Goal: Information Seeking & Learning: Find specific fact

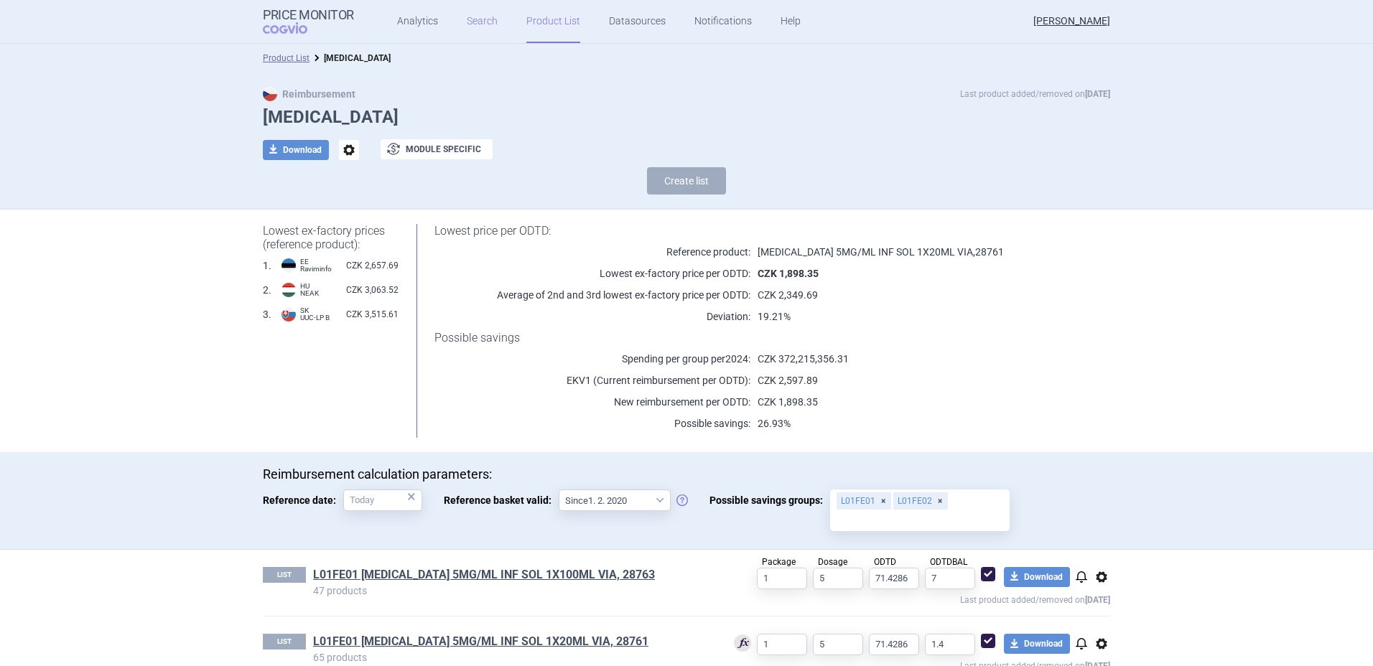
scroll to position [97, 0]
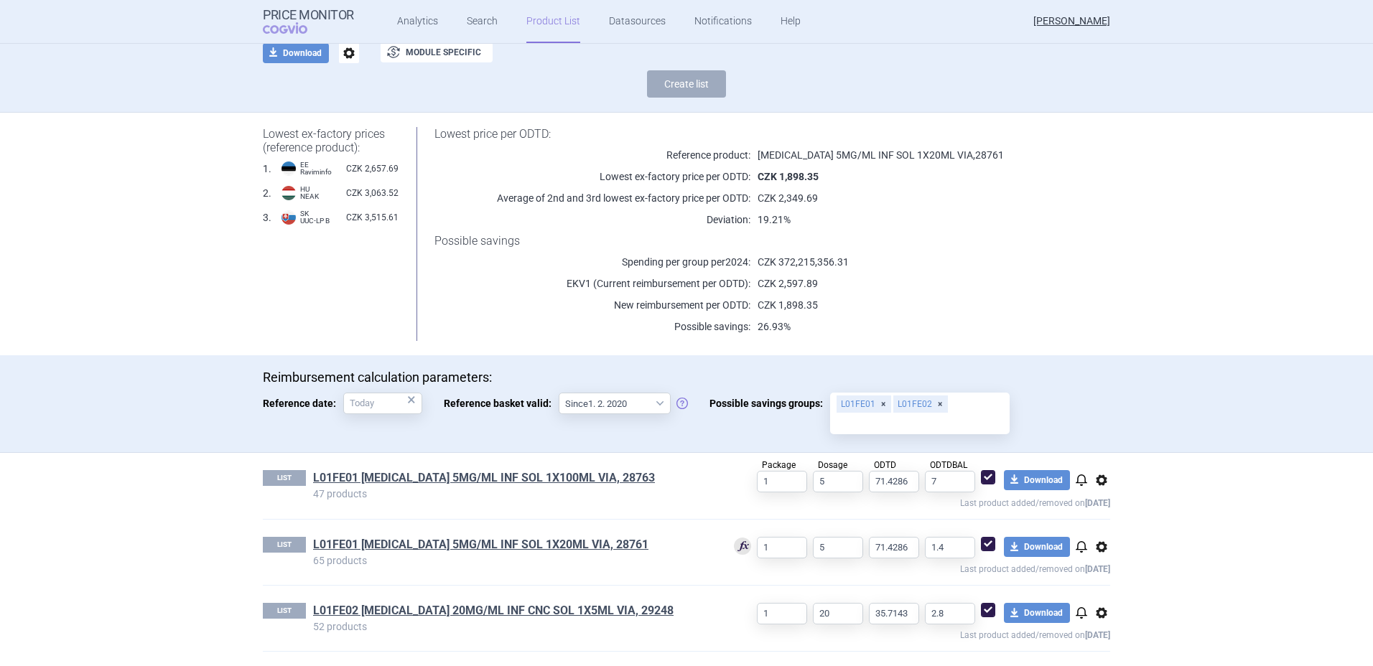
click at [545, 26] on link "Product List" at bounding box center [553, 21] width 54 height 43
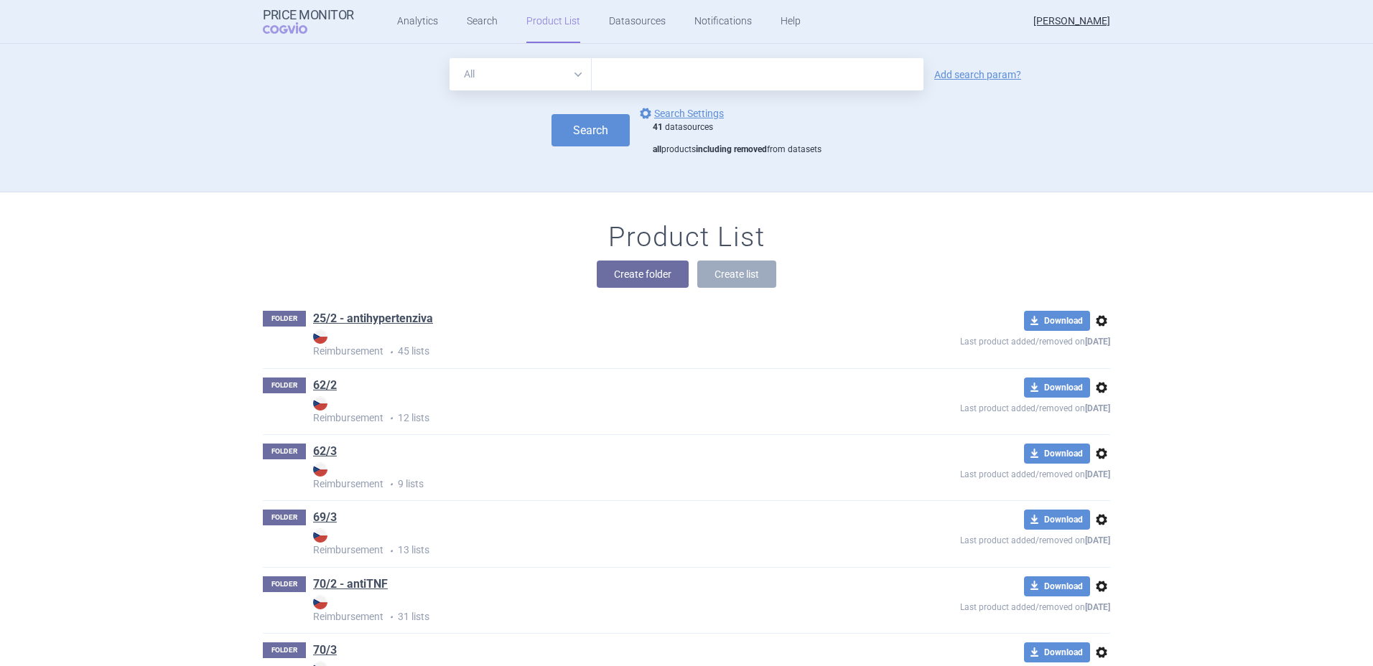
scroll to position [149, 0]
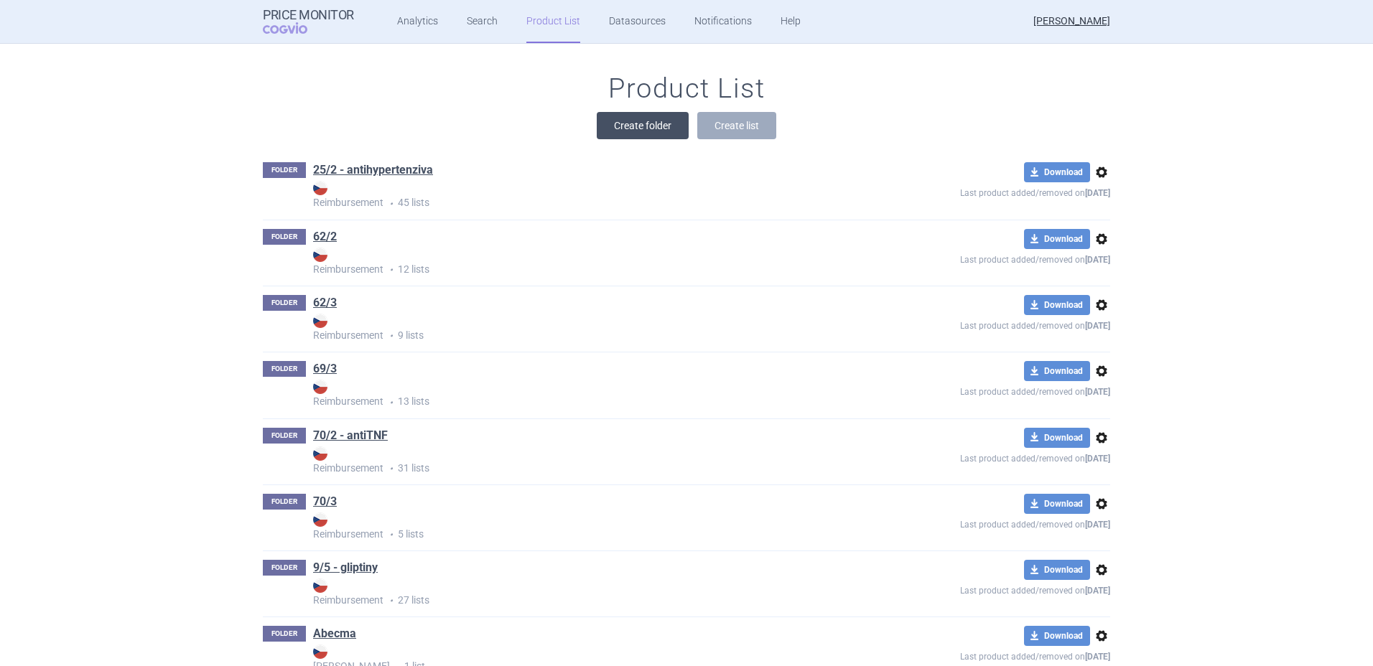
click at [655, 135] on button "Create folder" at bounding box center [643, 125] width 92 height 27
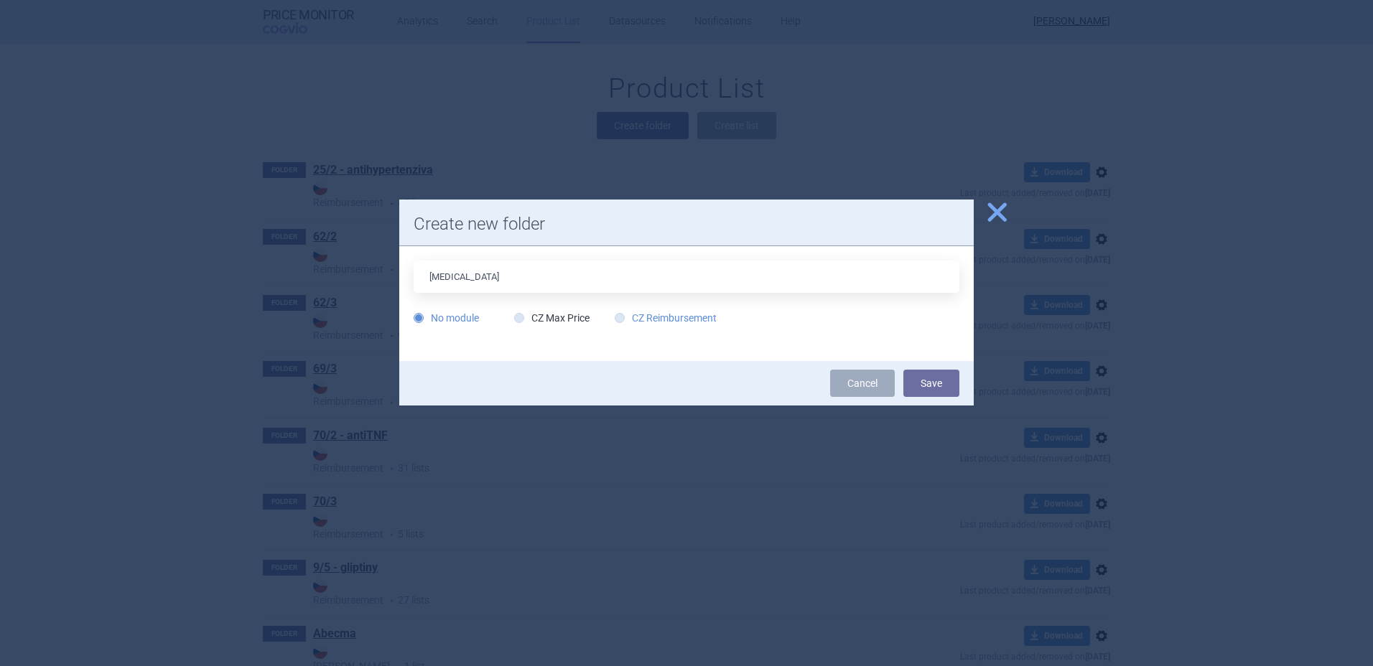
type input "[MEDICAL_DATA]"
click at [671, 320] on label "CZ Reimbursement" at bounding box center [665, 318] width 102 height 14
click at [630, 320] on input "CZ Reimbursement" at bounding box center [622, 319] width 14 height 14
radio input "true"
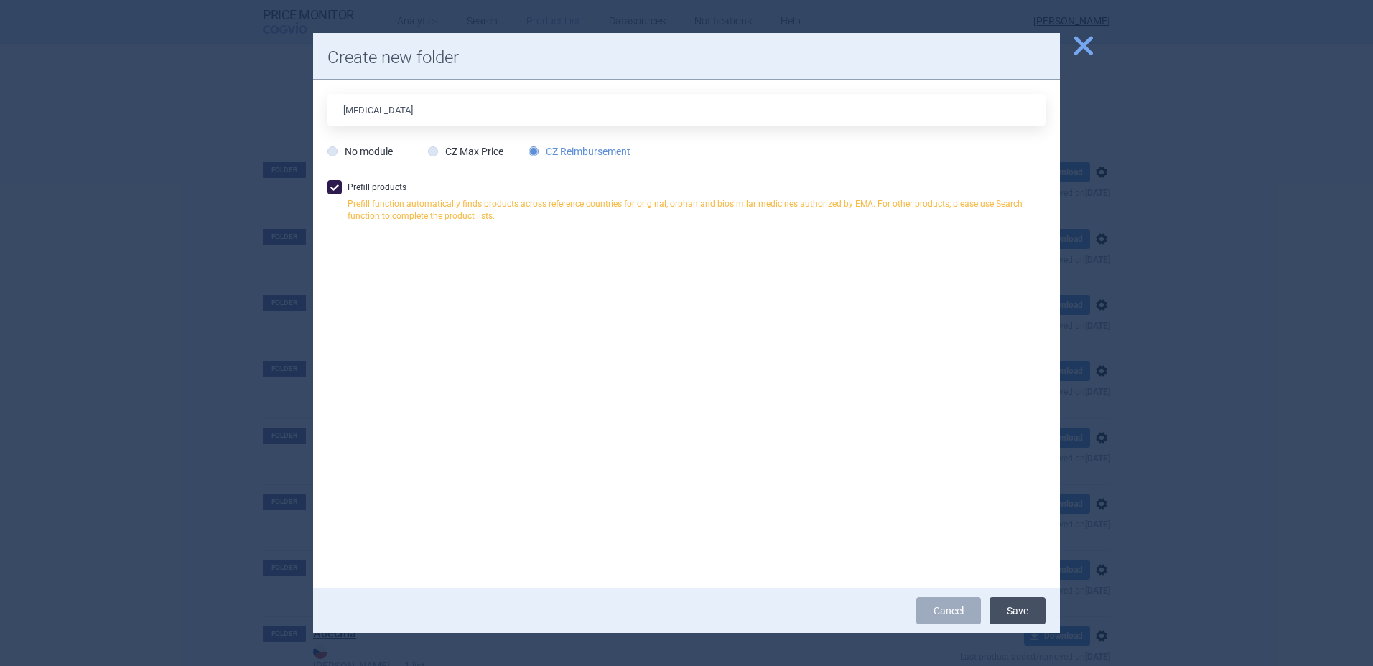
click at [1022, 612] on button "Save" at bounding box center [1017, 610] width 56 height 27
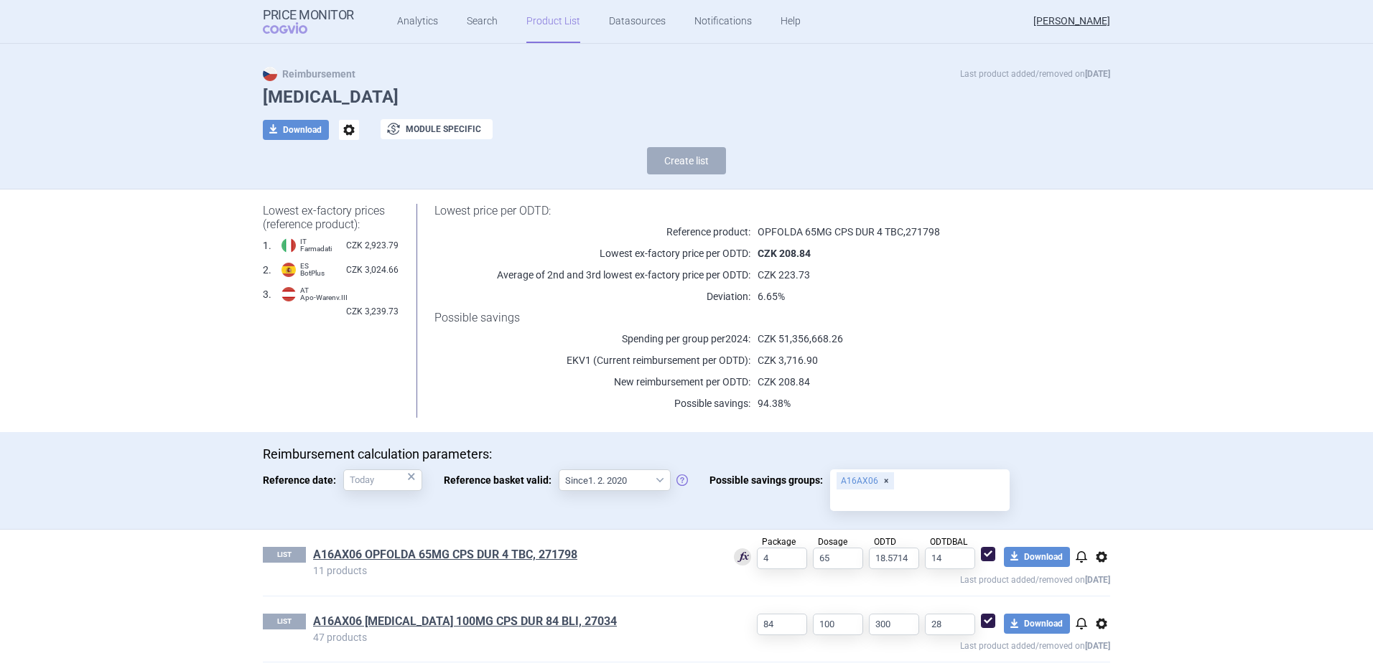
scroll to position [31, 0]
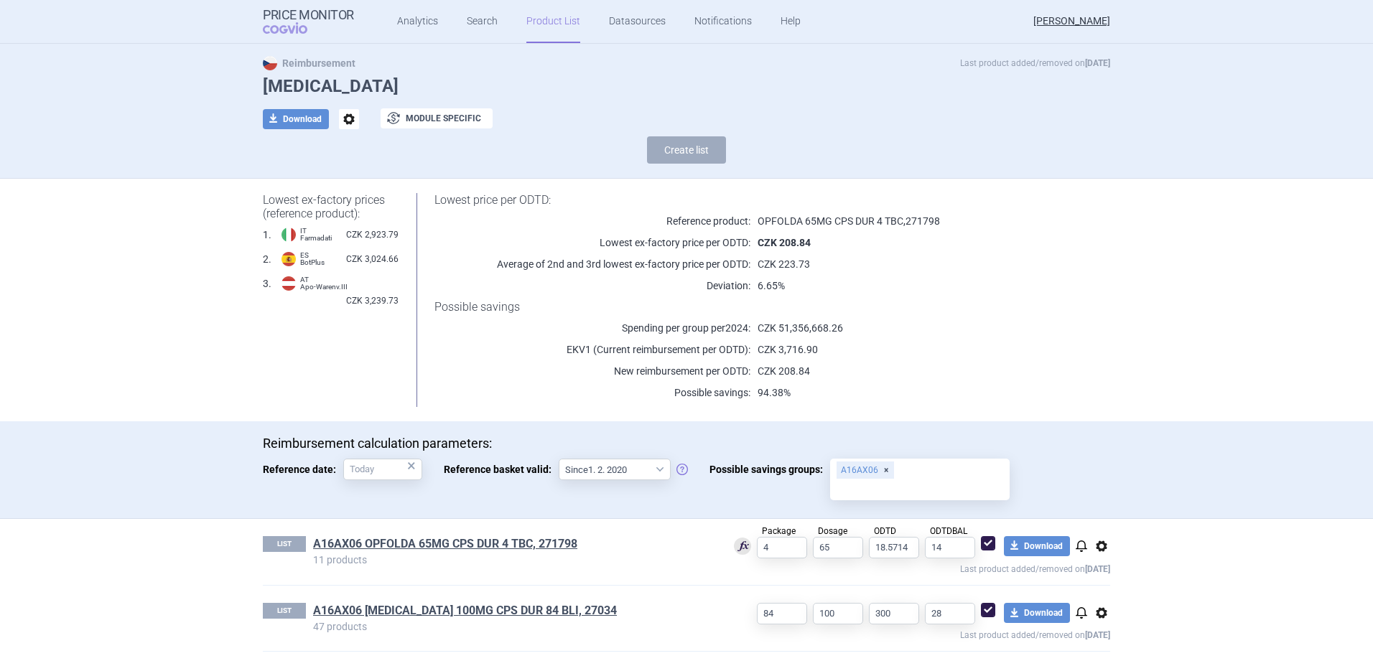
drag, startPoint x: 1098, startPoint y: 536, endPoint x: 1099, endPoint y: 543, distance: 7.2
click at [1099, 538] on div "Package 4 Dosage 65 ODTD 18.5714 ODTDBAL 14 download Download notifications opt…" at bounding box center [910, 556] width 398 height 40
click at [1098, 546] on span "options" at bounding box center [1101, 546] width 17 height 17
click at [1106, 625] on button "Delete" at bounding box center [1096, 630] width 46 height 21
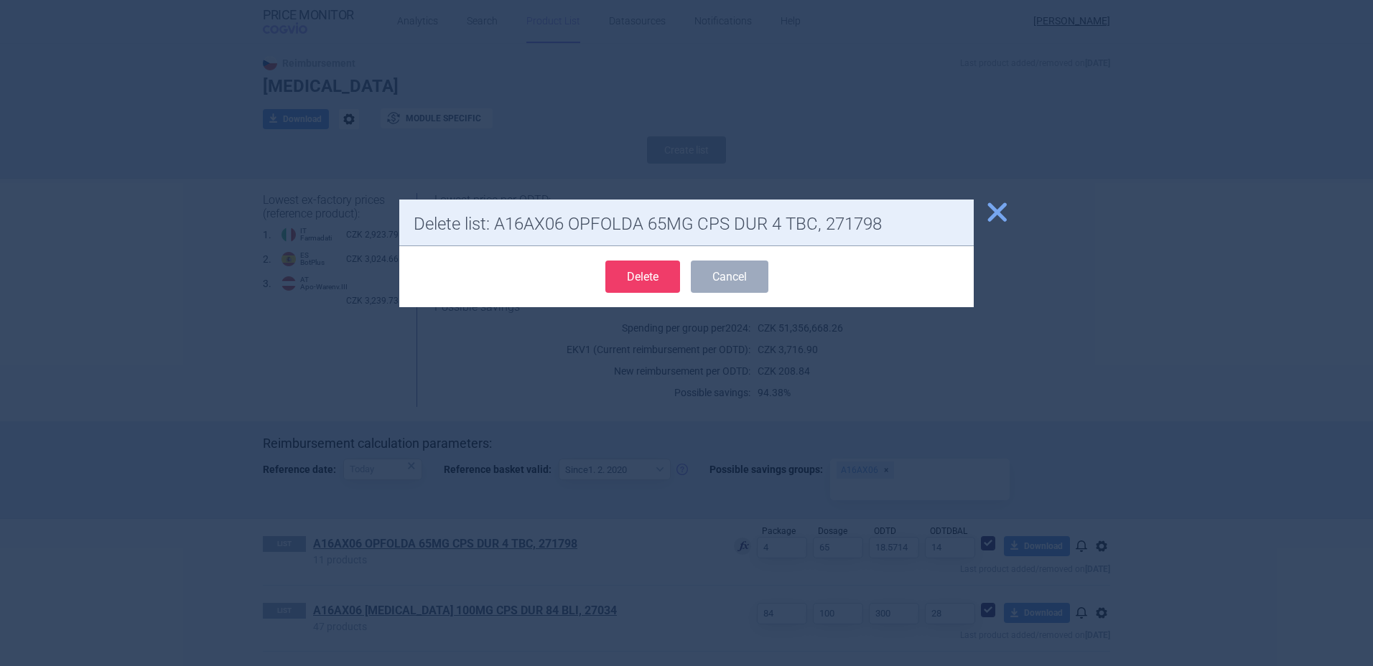
click at [636, 275] on button "Delete" at bounding box center [642, 277] width 75 height 32
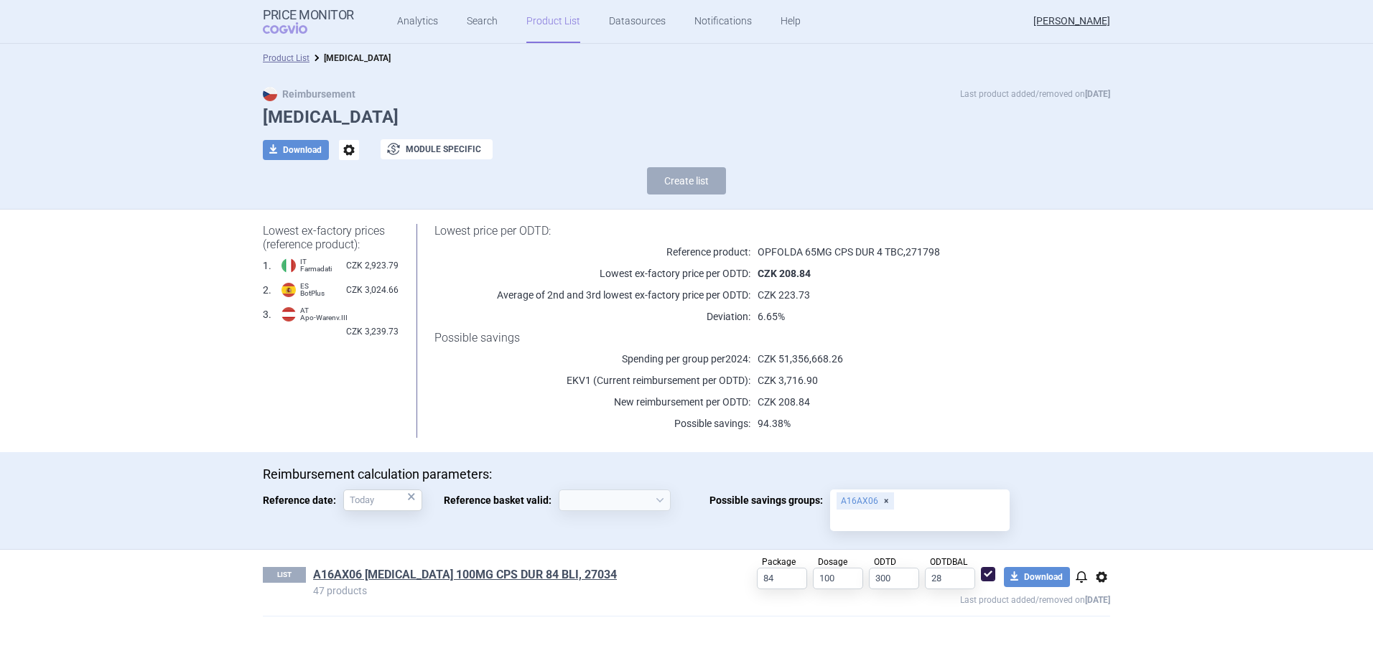
scroll to position [0, 0]
select select "[DATE]"
click at [452, 569] on link "A16AX06 [MEDICAL_DATA] 100MG CPS DUR 84 BLI, 27034" at bounding box center [465, 575] width 304 height 16
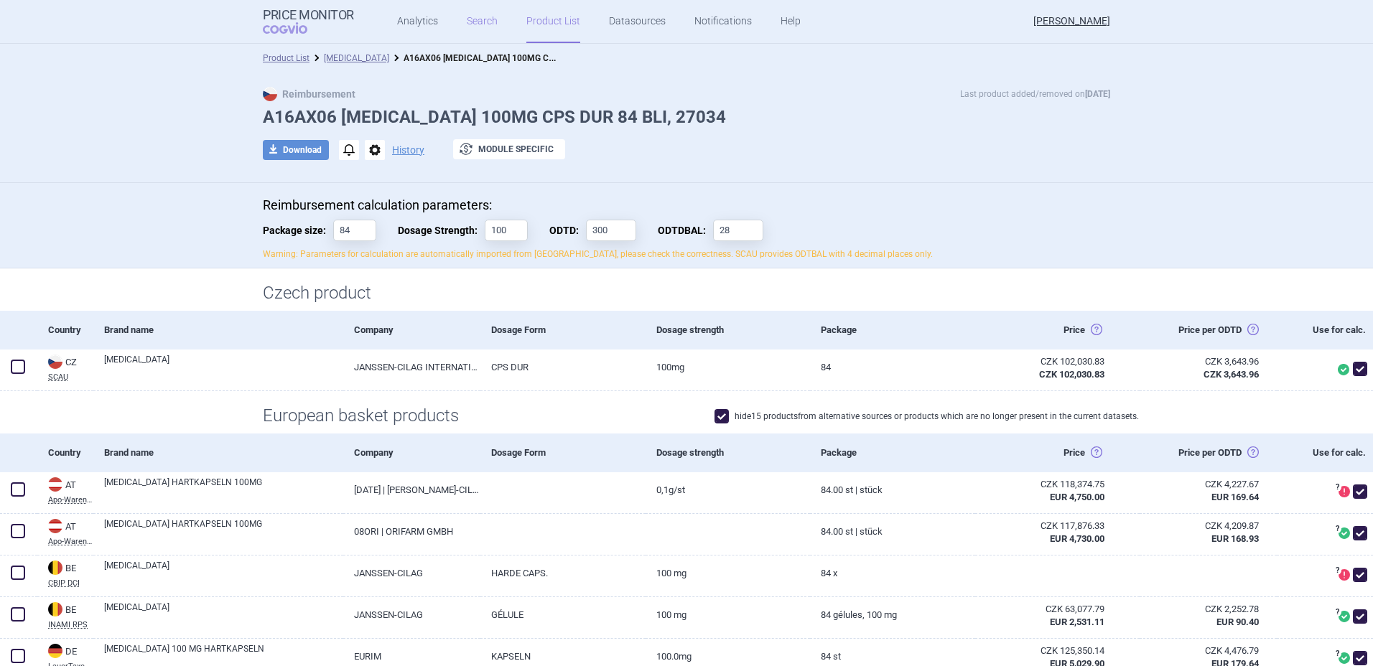
click at [467, 24] on link "Search" at bounding box center [482, 21] width 31 height 43
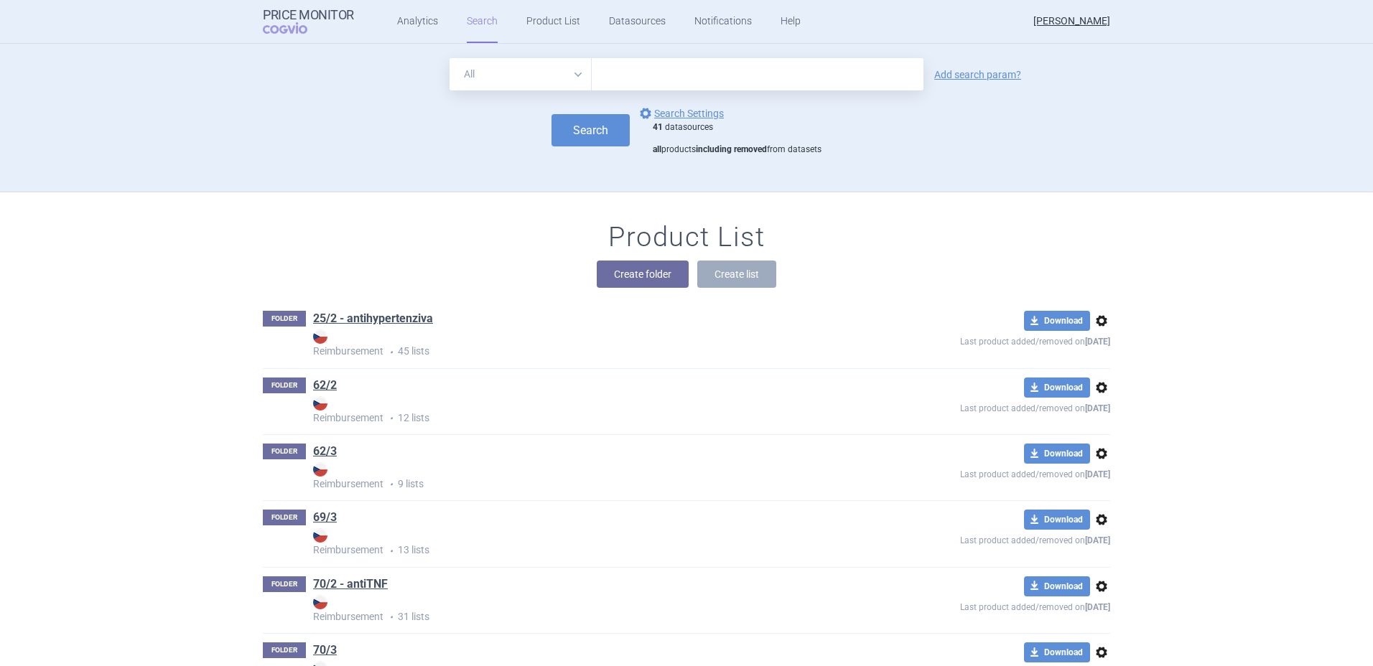
click at [702, 80] on input "text" at bounding box center [758, 74] width 332 height 32
type input "[MEDICAL_DATA]"
click button "Search" at bounding box center [590, 130] width 78 height 32
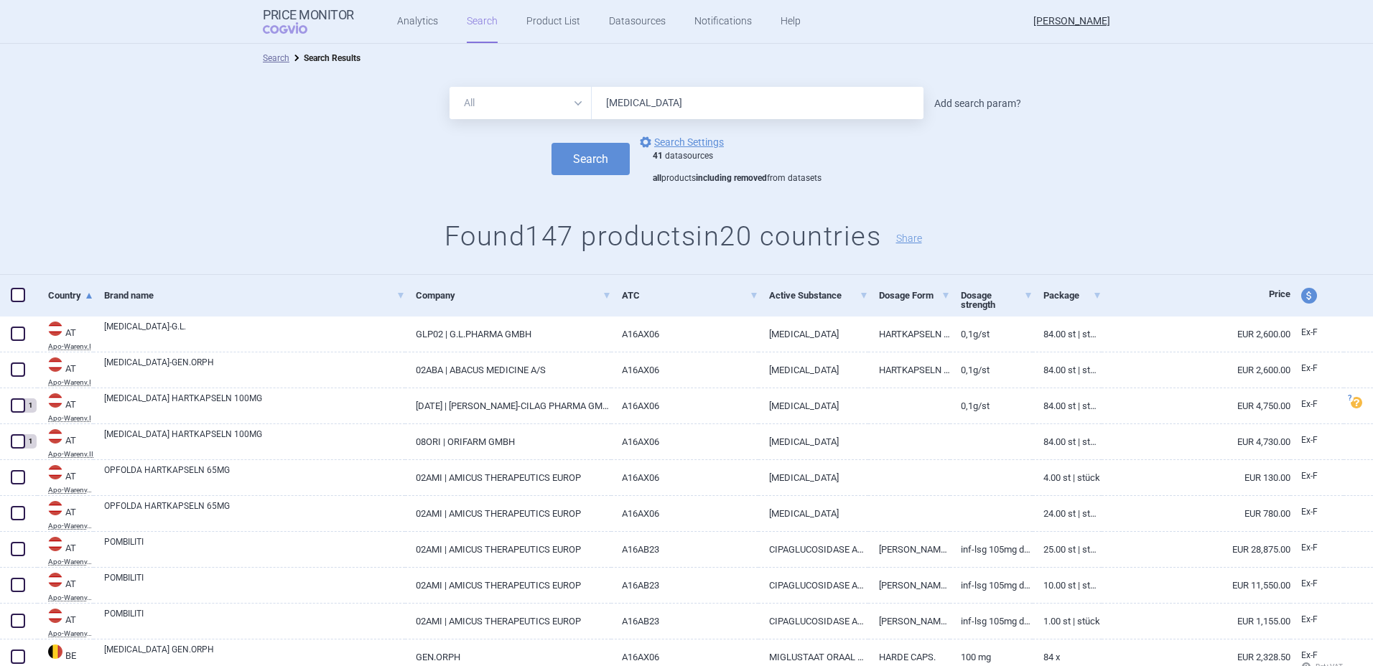
click at [968, 105] on link "Add search param?" at bounding box center [977, 103] width 87 height 10
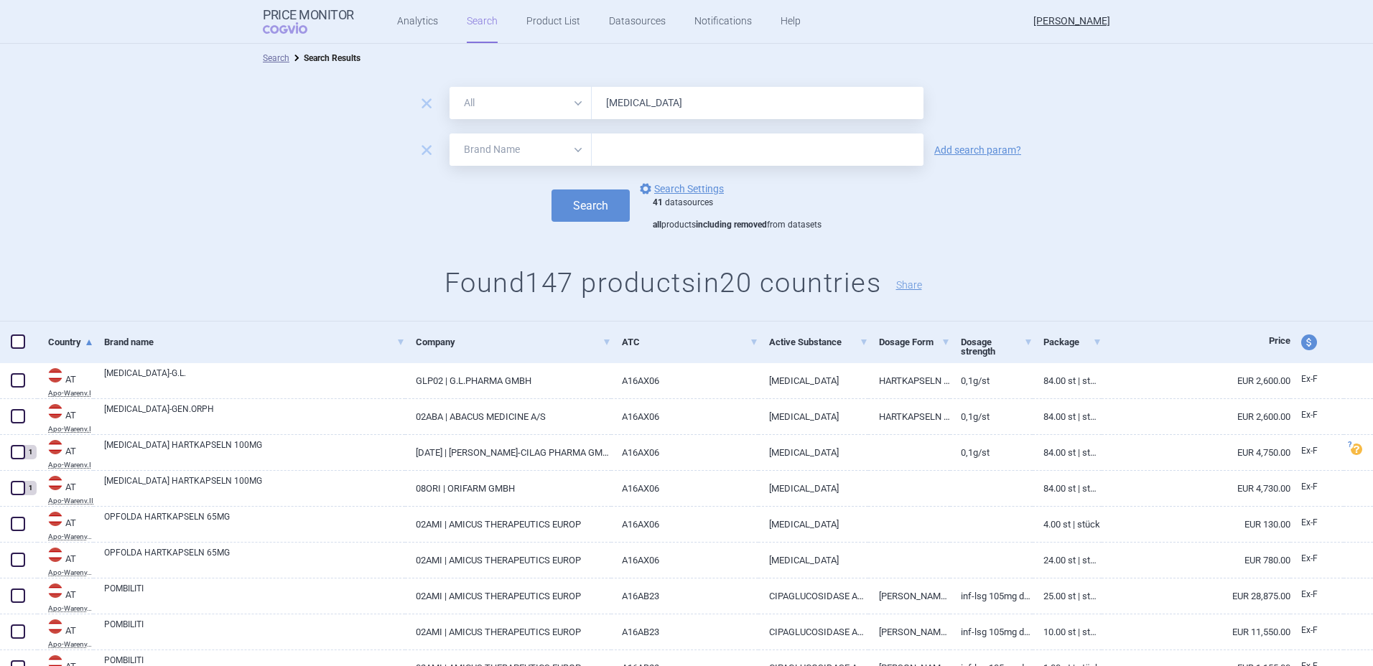
click at [576, 142] on select "All Brand Name ATC Company Active Substance Country Newer than" at bounding box center [520, 150] width 142 height 32
select select "mah"
click at [449, 134] on select "All Brand Name ATC Company Active Substance Country Newer than" at bounding box center [520, 150] width 142 height 32
drag, startPoint x: 642, startPoint y: 159, endPoint x: 675, endPoint y: 151, distance: 33.8
click at [649, 158] on input "text" at bounding box center [758, 150] width 332 height 32
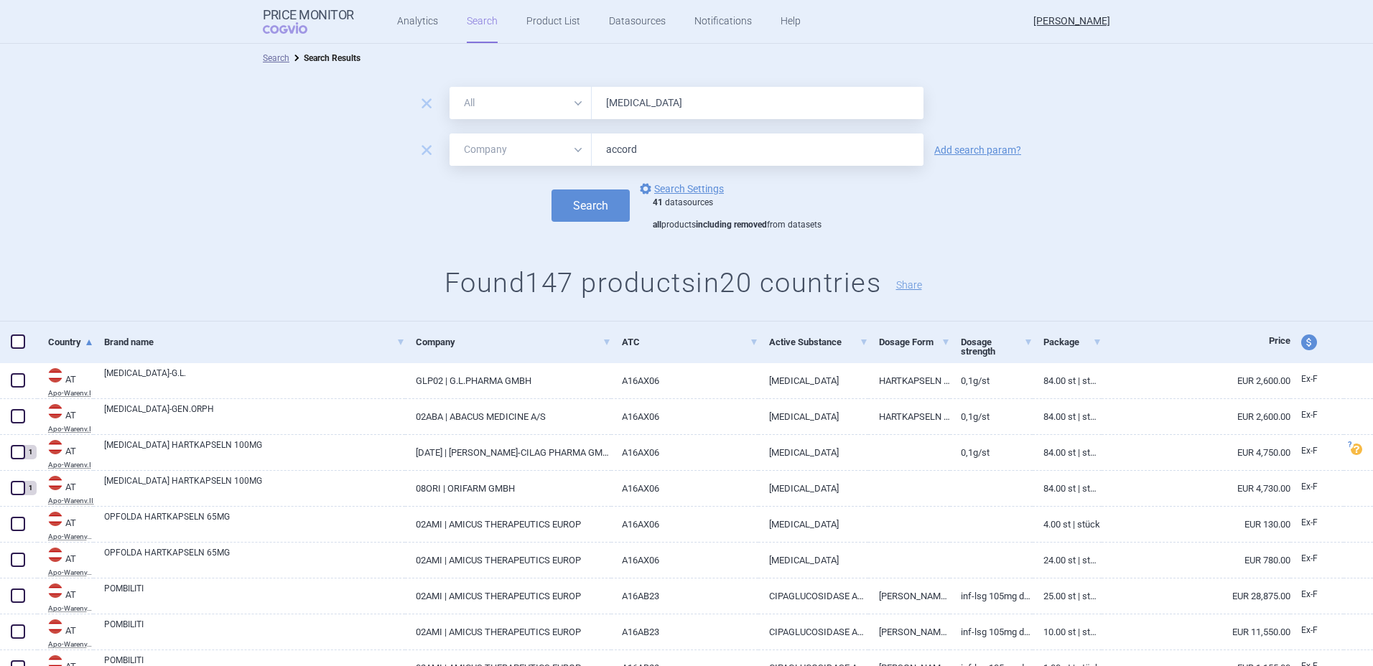
type input "accord"
click at [551, 190] on button "Search" at bounding box center [590, 206] width 78 height 32
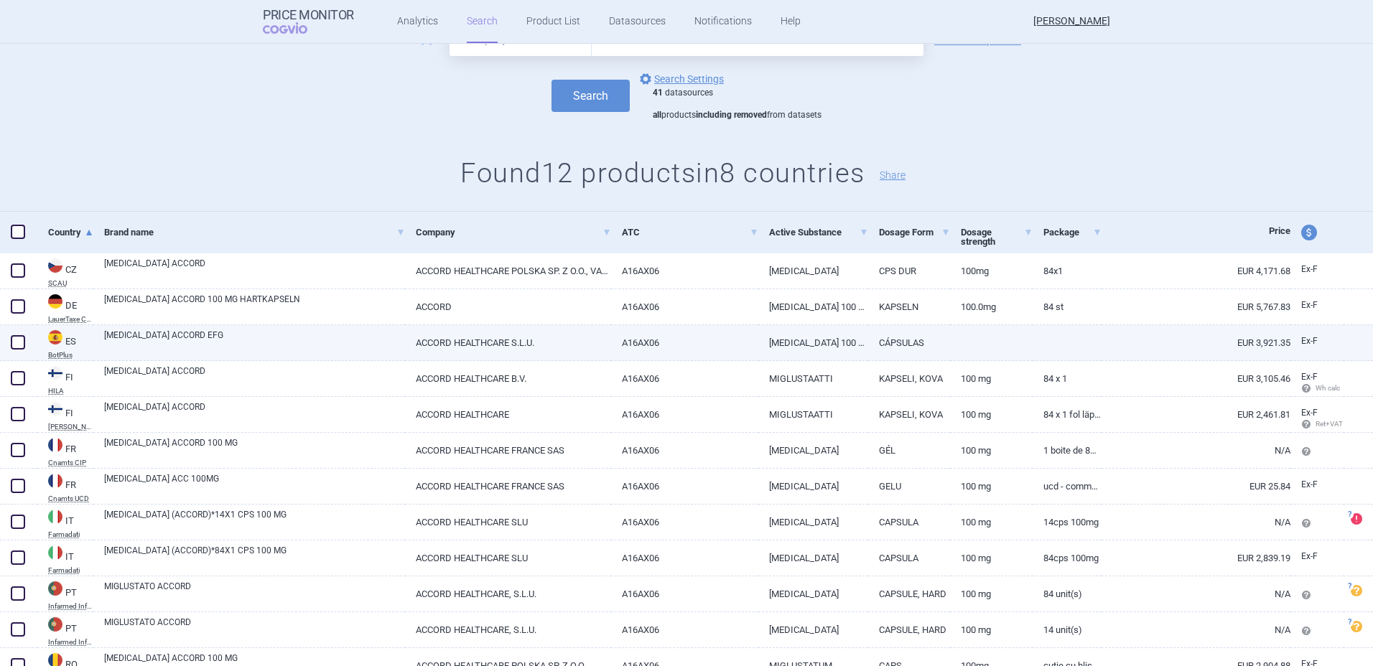
scroll to position [144, 0]
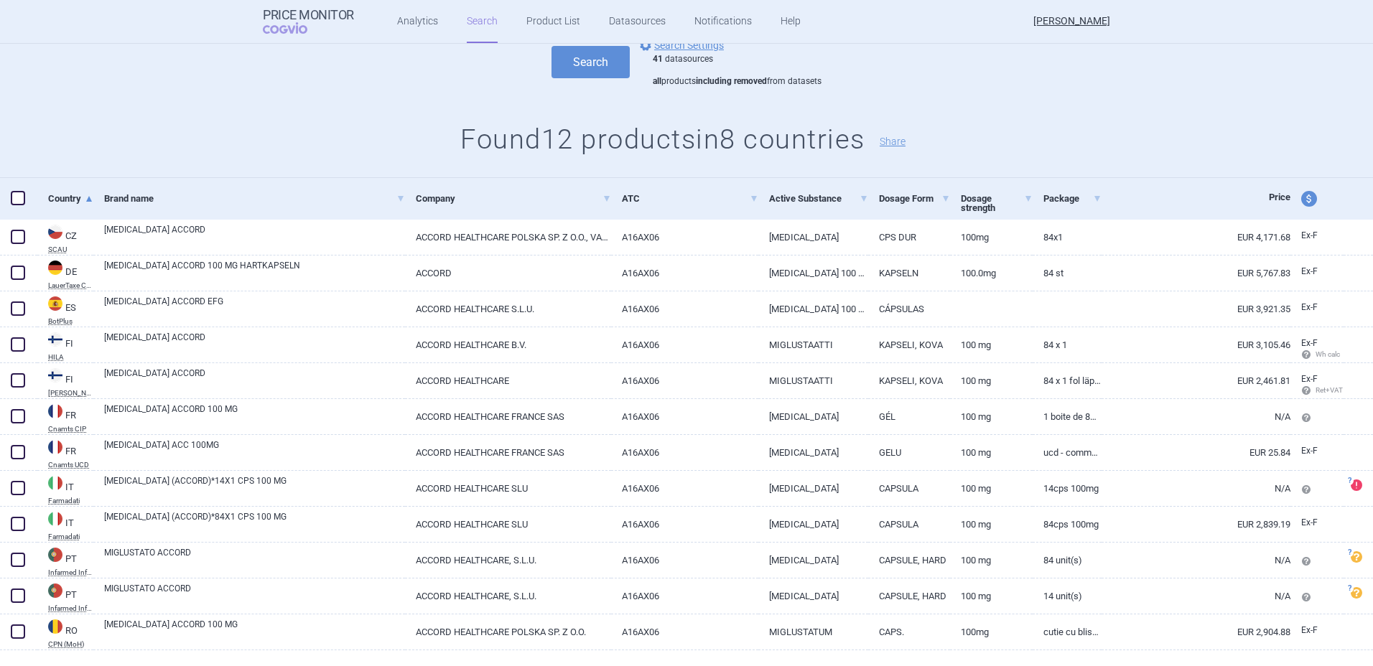
click at [1301, 202] on span "price and currency" at bounding box center [1309, 199] width 16 height 16
select select "ex-factory"
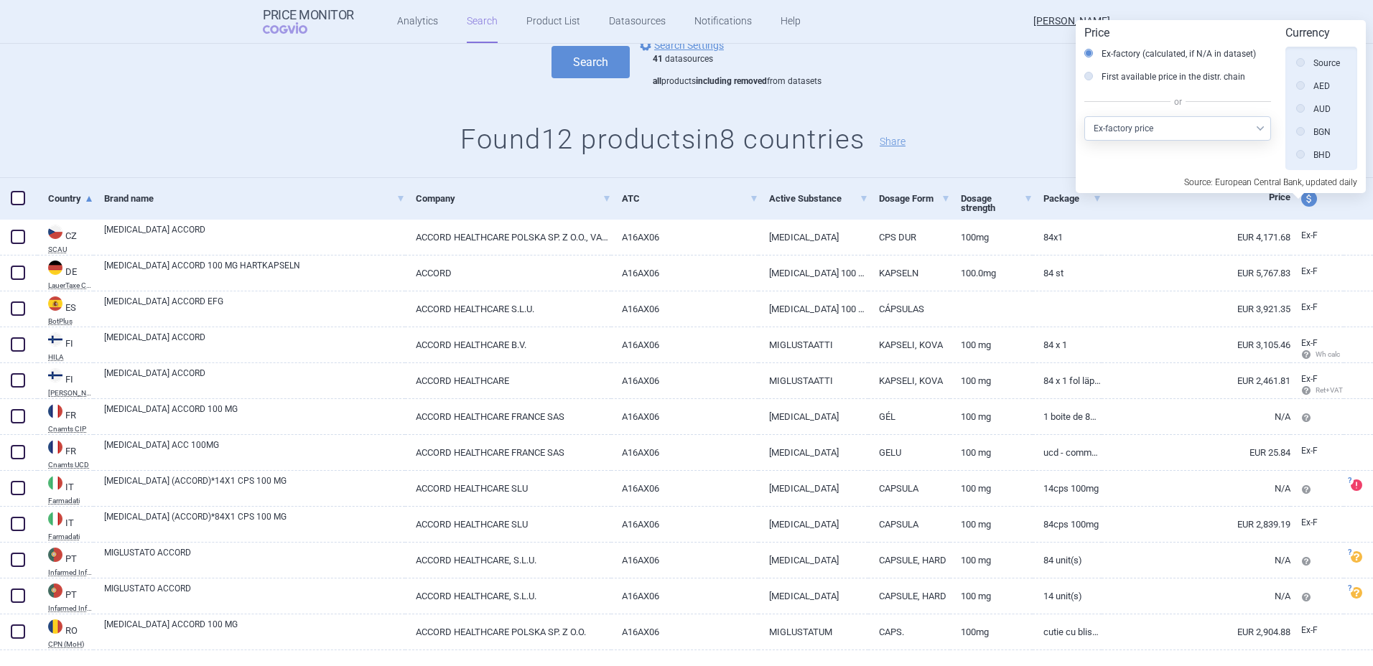
scroll to position [324, 0]
click at [981, 118] on div "remove All Brand Name ATC Company Active Substance Country Newer than [MEDICAL_…" at bounding box center [686, 53] width 1373 height 249
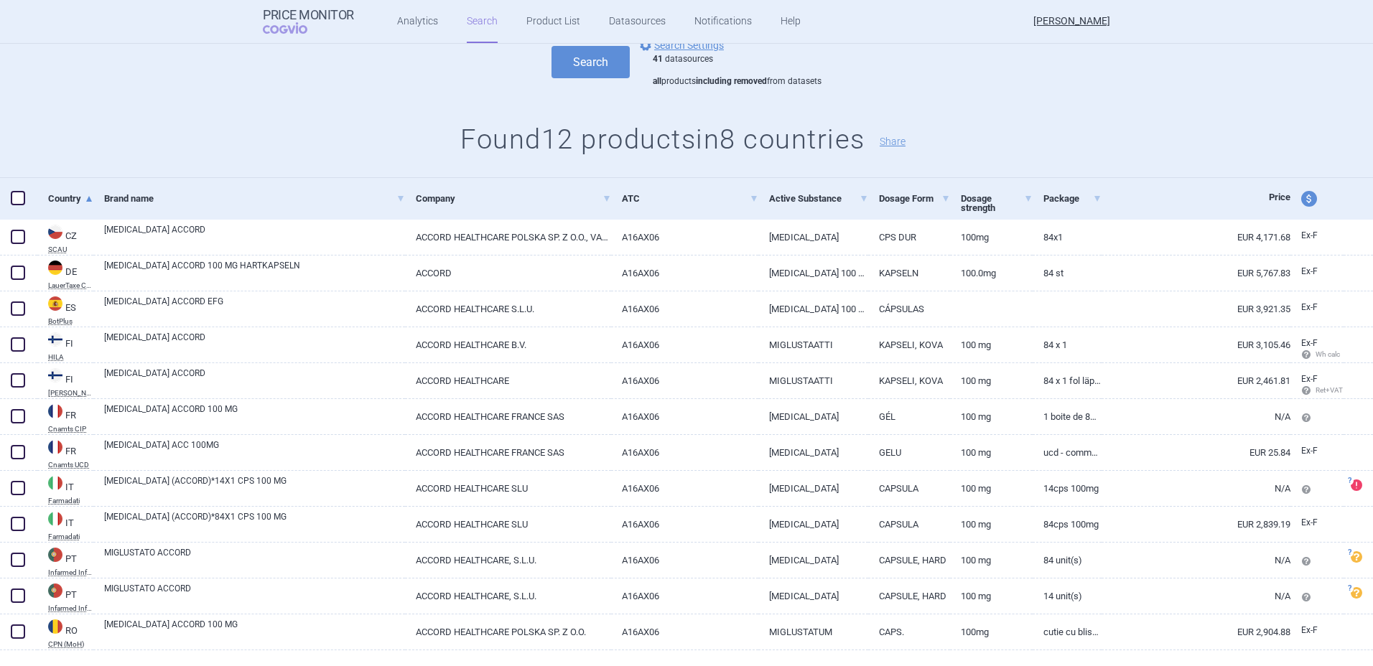
scroll to position [0, 0]
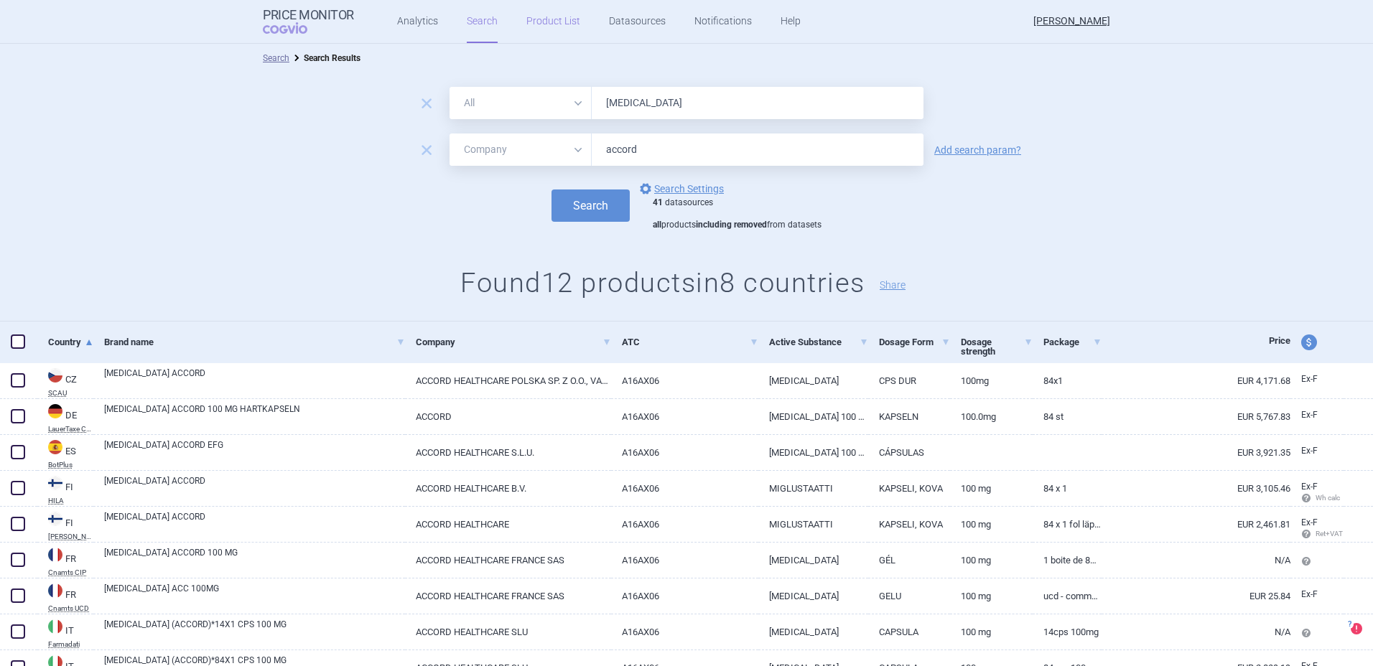
click at [556, 20] on link "Product List" at bounding box center [553, 21] width 54 height 43
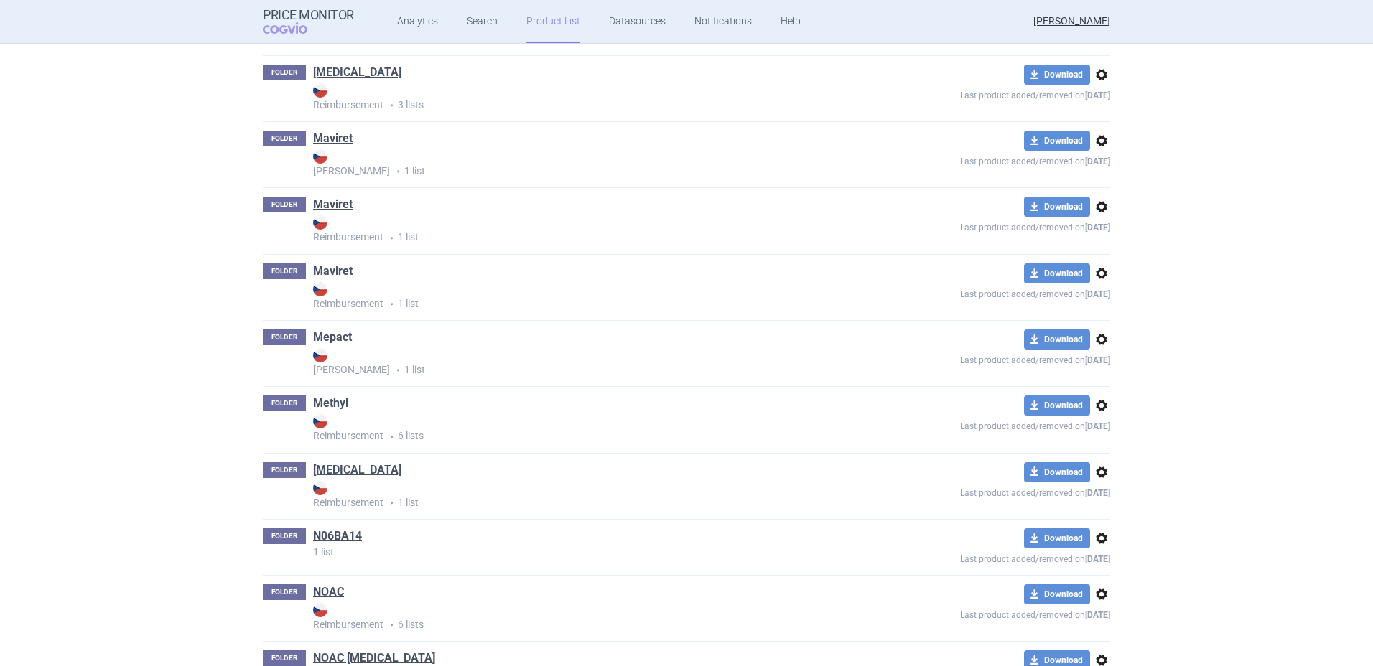
scroll to position [6897, 0]
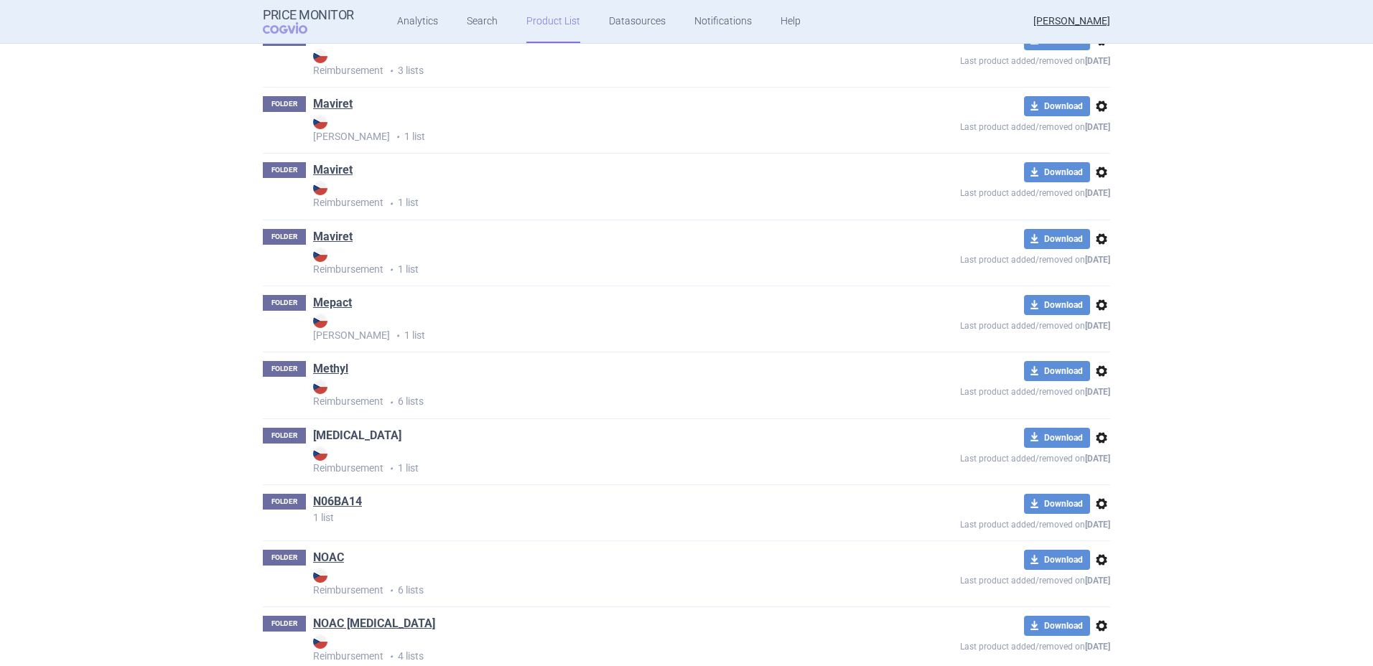
click at [327, 431] on link "[MEDICAL_DATA]" at bounding box center [357, 436] width 88 height 16
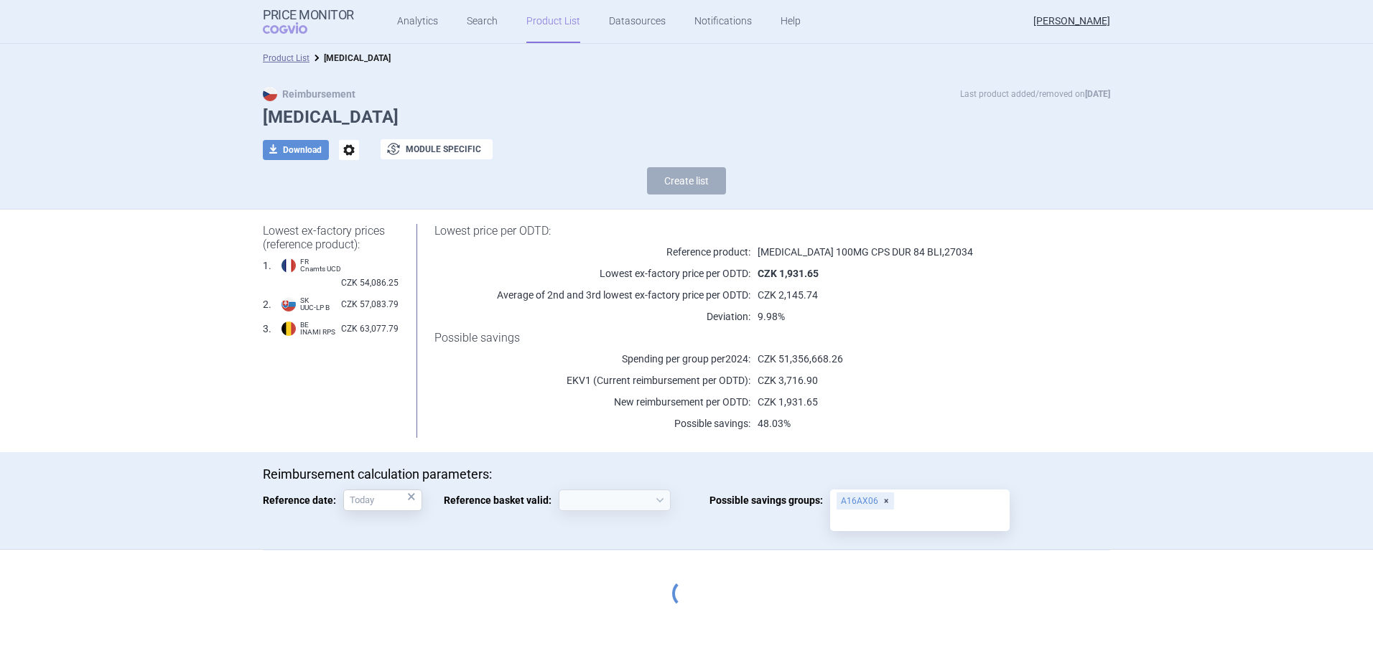
select select "[DATE]"
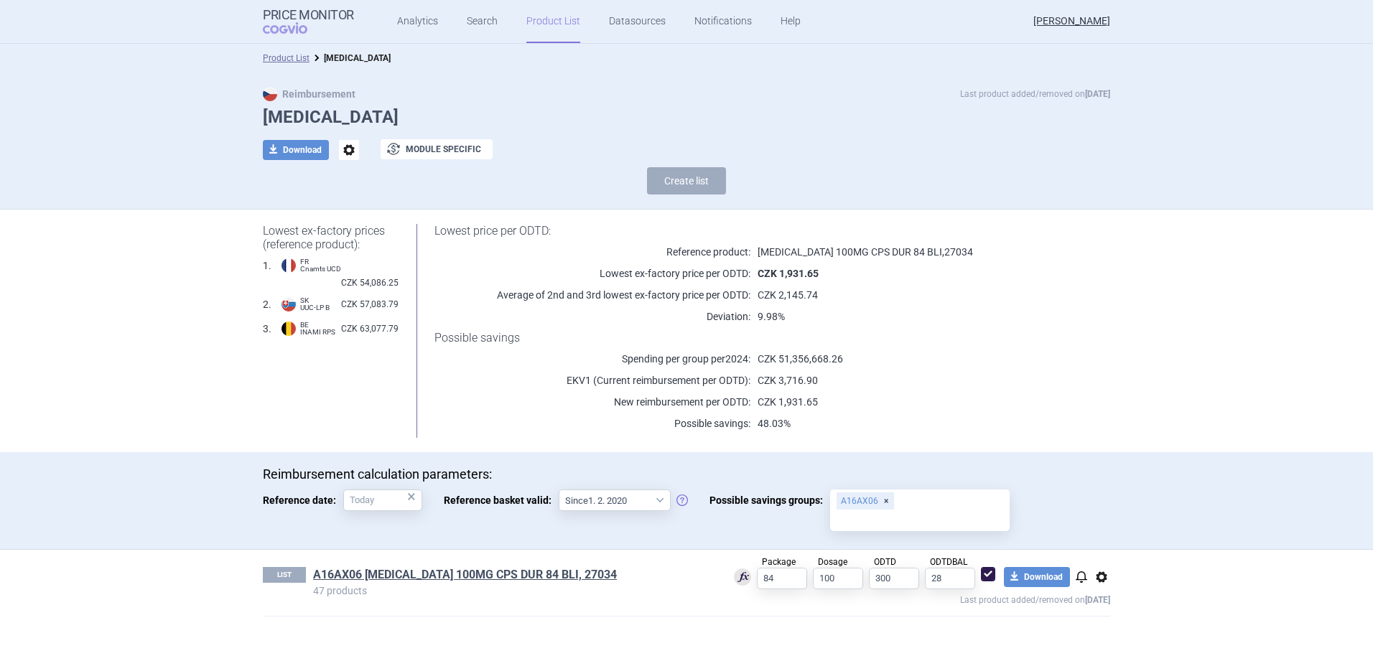
click at [289, 52] on li "Product List" at bounding box center [286, 58] width 47 height 14
click at [289, 55] on link "Product List" at bounding box center [286, 58] width 47 height 10
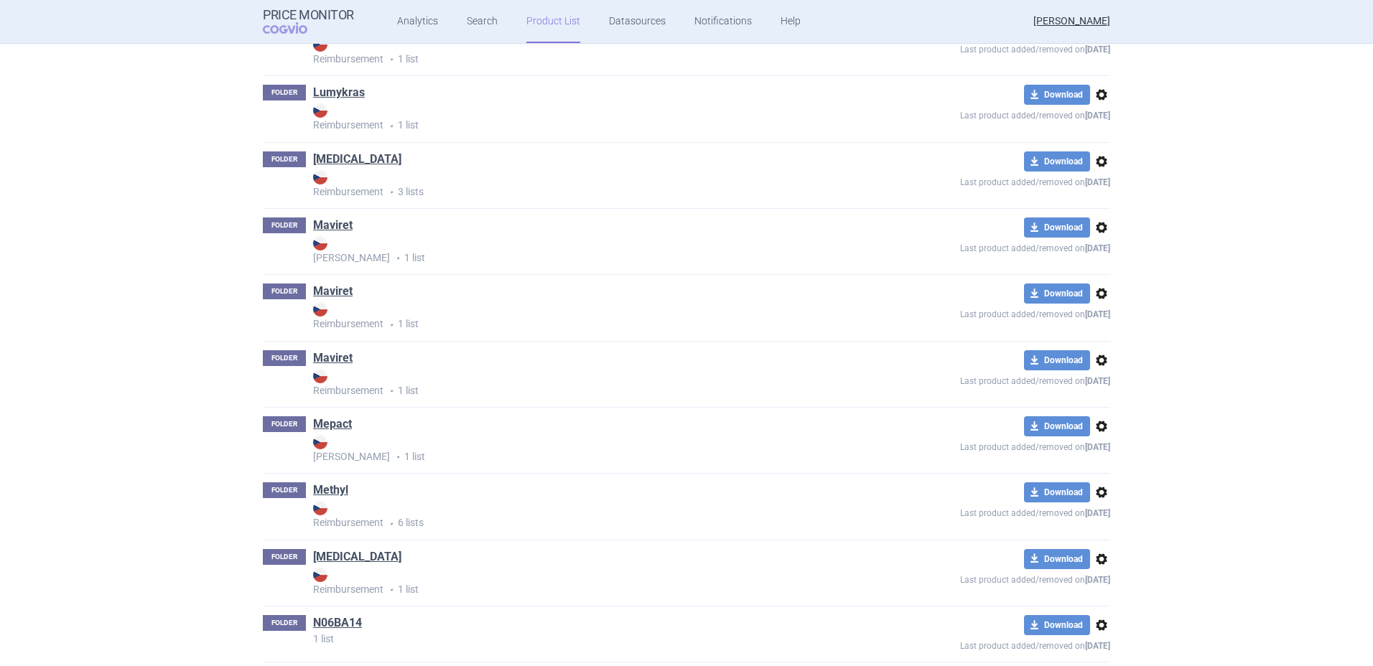
scroll to position [6897, 0]
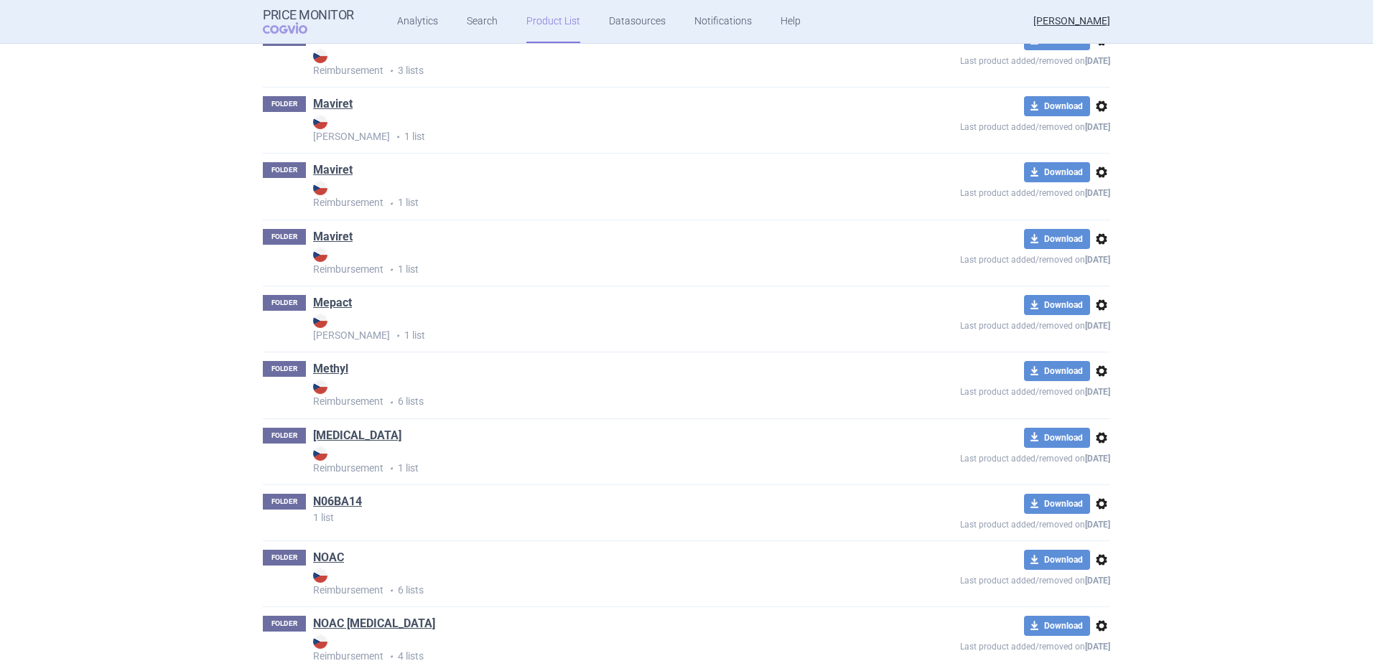
click at [1095, 439] on span "options" at bounding box center [1101, 437] width 17 height 17
click at [1100, 517] on button "Delete" at bounding box center [1096, 521] width 46 height 21
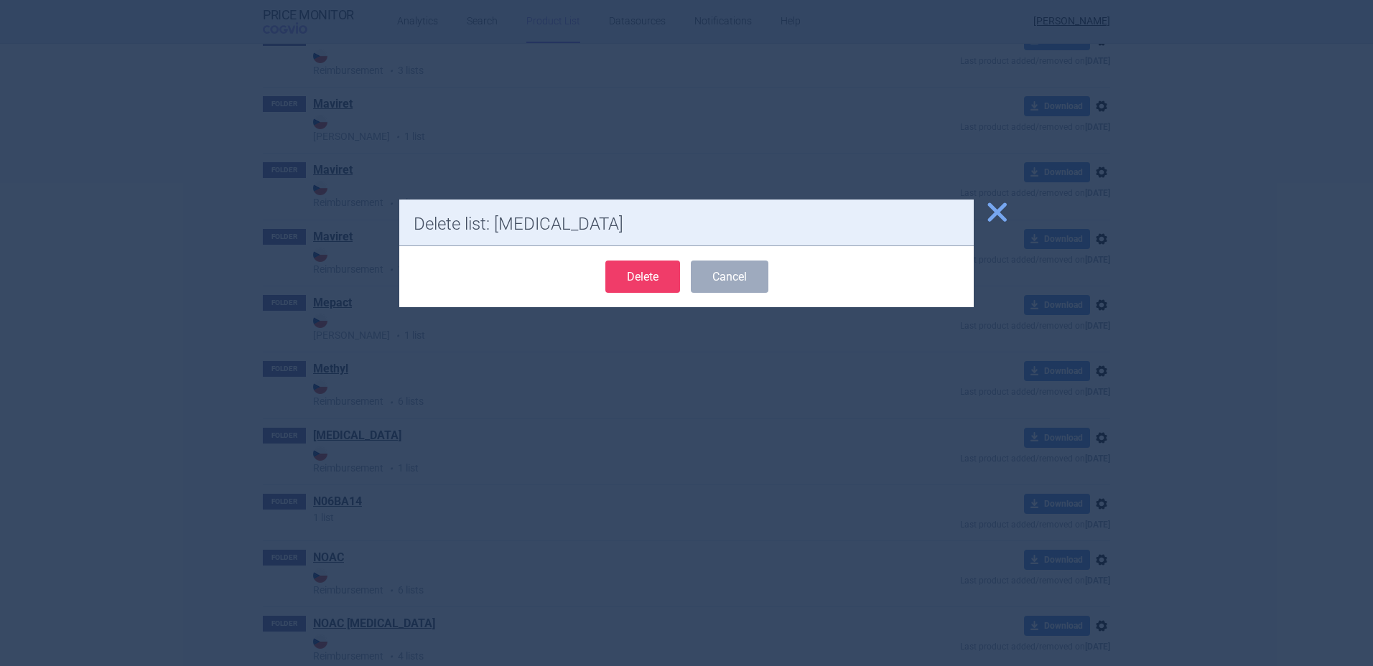
click at [645, 278] on button "Delete" at bounding box center [642, 277] width 75 height 32
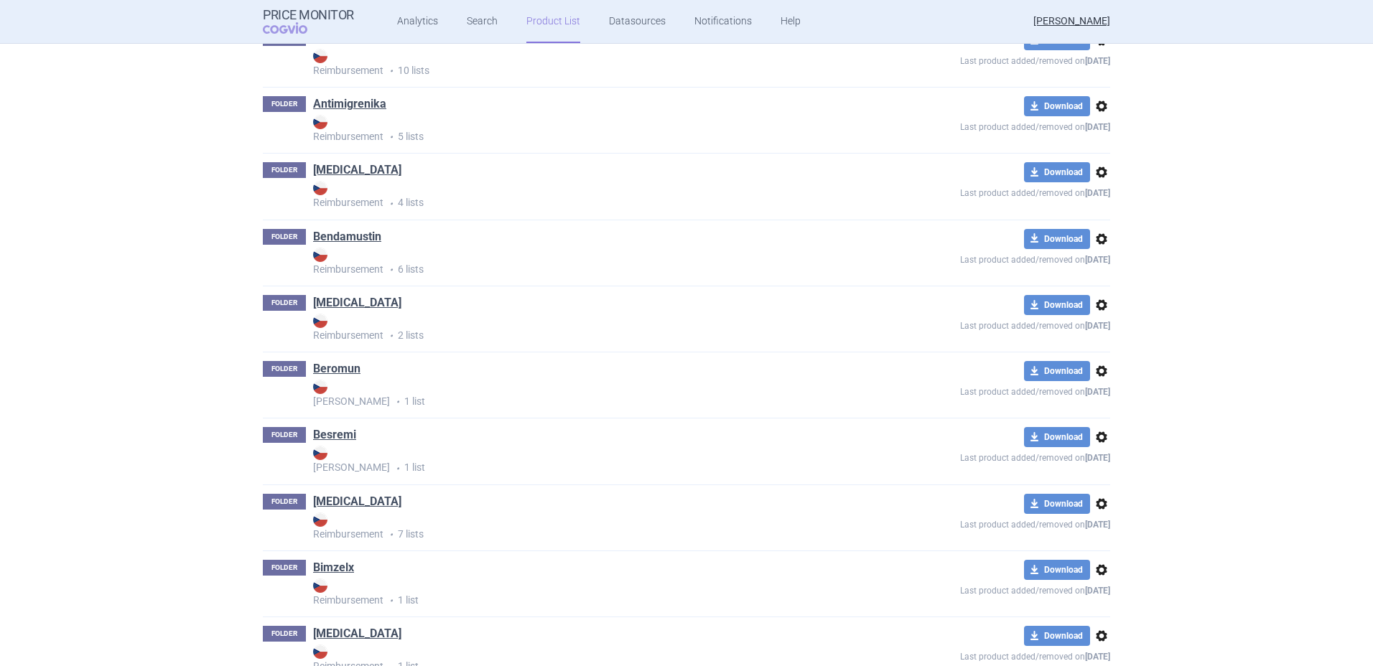
scroll to position [0, 0]
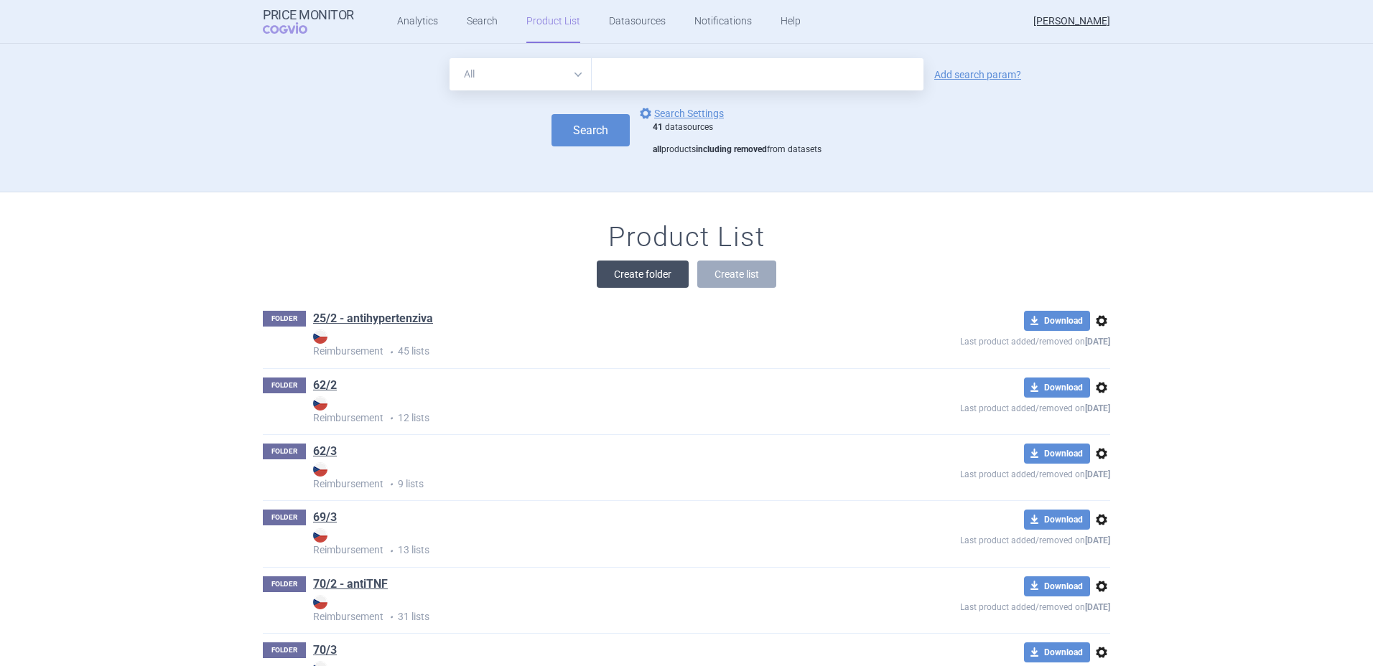
click at [656, 274] on button "Create folder" at bounding box center [643, 274] width 92 height 27
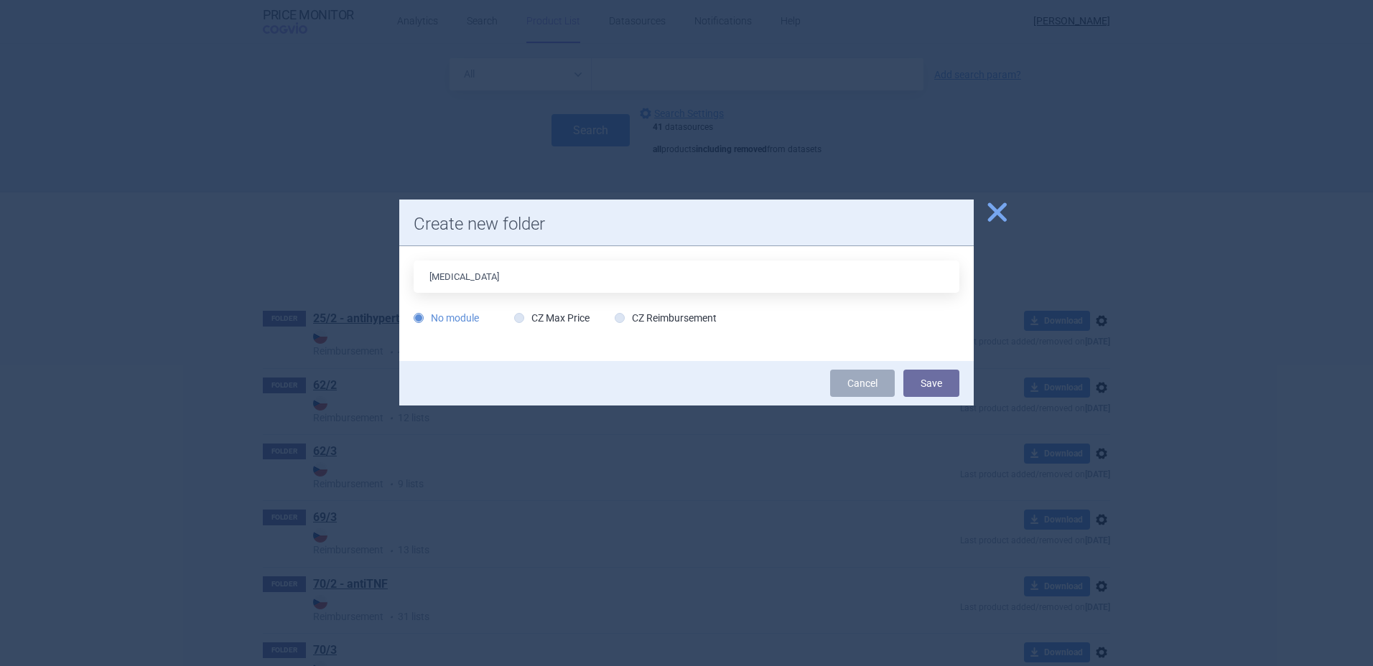
type input "[MEDICAL_DATA]"
click at [757, 350] on div "[MEDICAL_DATA] No module CZ Max Price CZ Reimbursement" at bounding box center [686, 303] width 574 height 115
click at [686, 319] on label "CZ Reimbursement" at bounding box center [665, 318] width 102 height 14
click at [630, 319] on input "CZ Reimbursement" at bounding box center [622, 319] width 14 height 14
radio input "true"
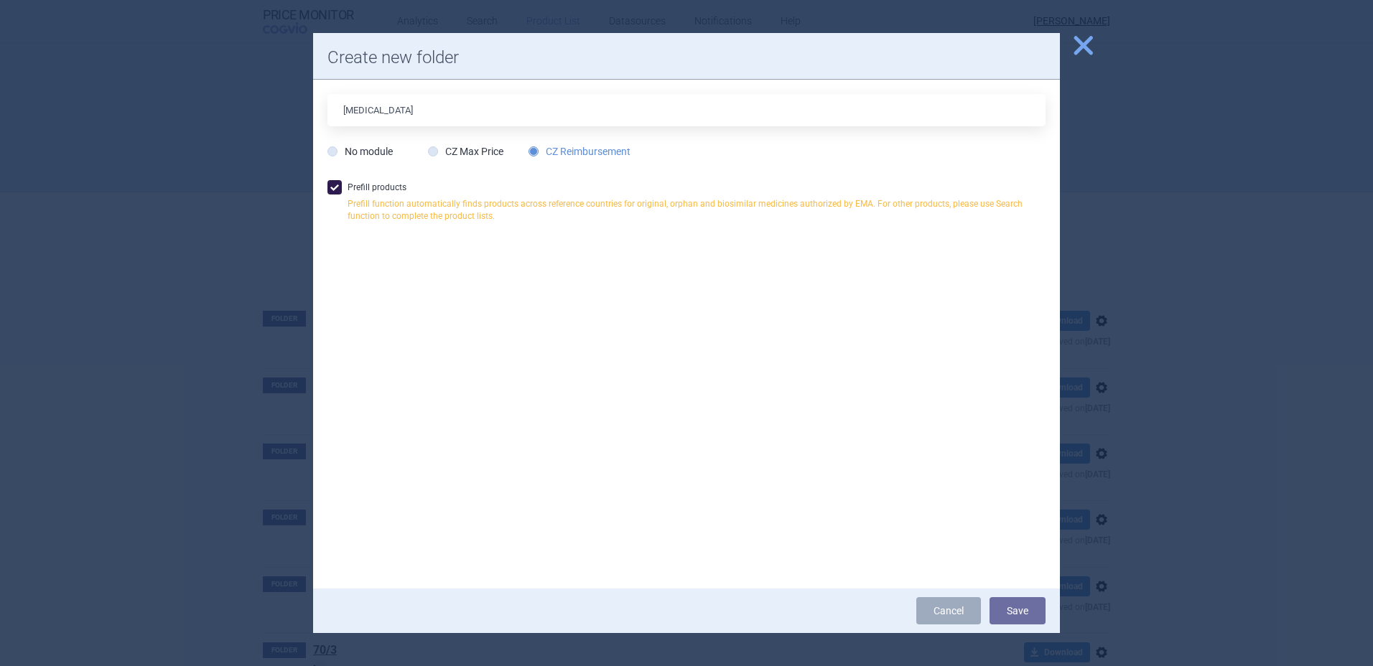
click at [1077, 51] on span "close" at bounding box center [1082, 45] width 25 height 25
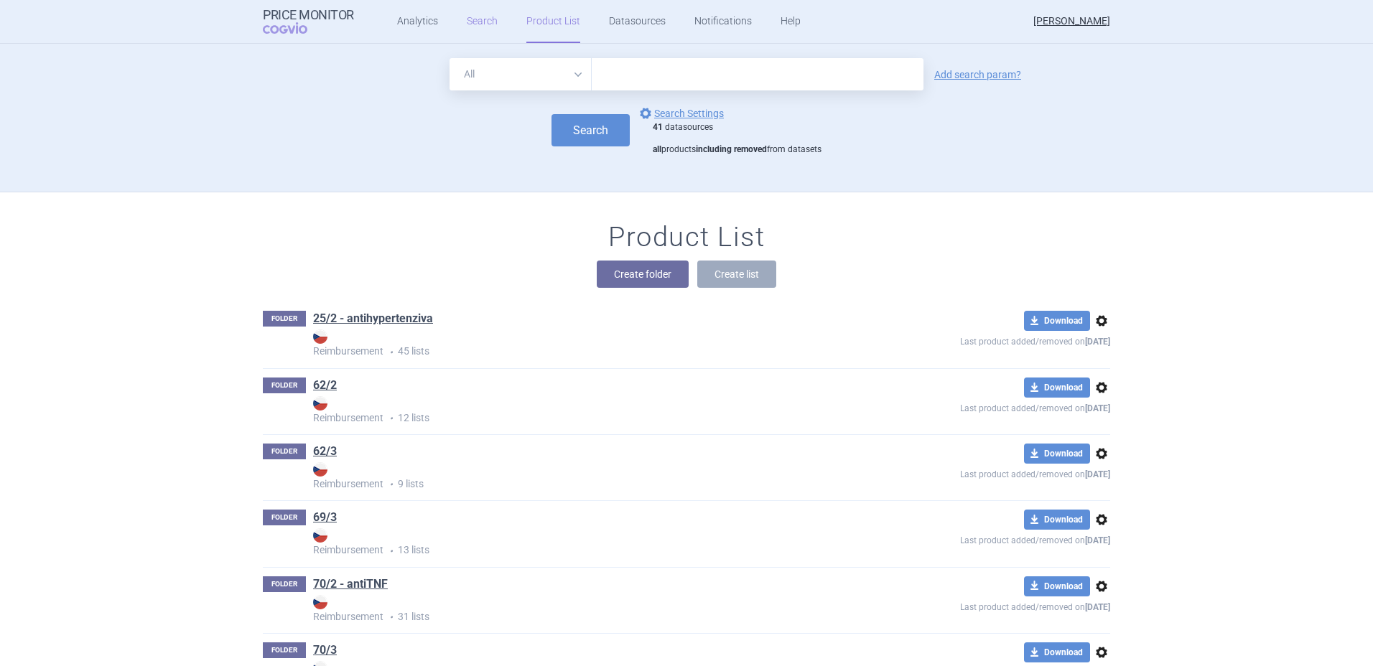
click at [488, 20] on link "Search" at bounding box center [482, 21] width 31 height 43
click at [721, 85] on input "text" at bounding box center [758, 74] width 332 height 32
type input "[MEDICAL_DATA]"
click button "Search" at bounding box center [590, 130] width 78 height 32
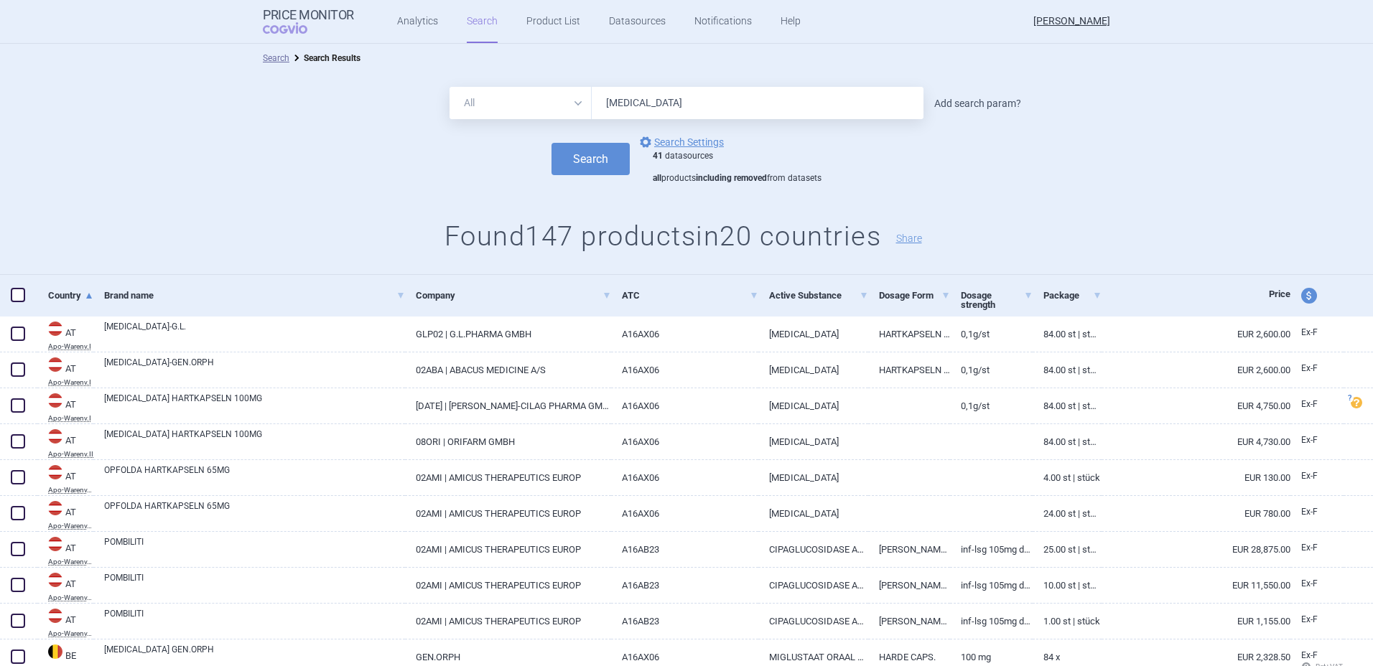
click at [973, 98] on link "Add search param?" at bounding box center [977, 103] width 87 height 10
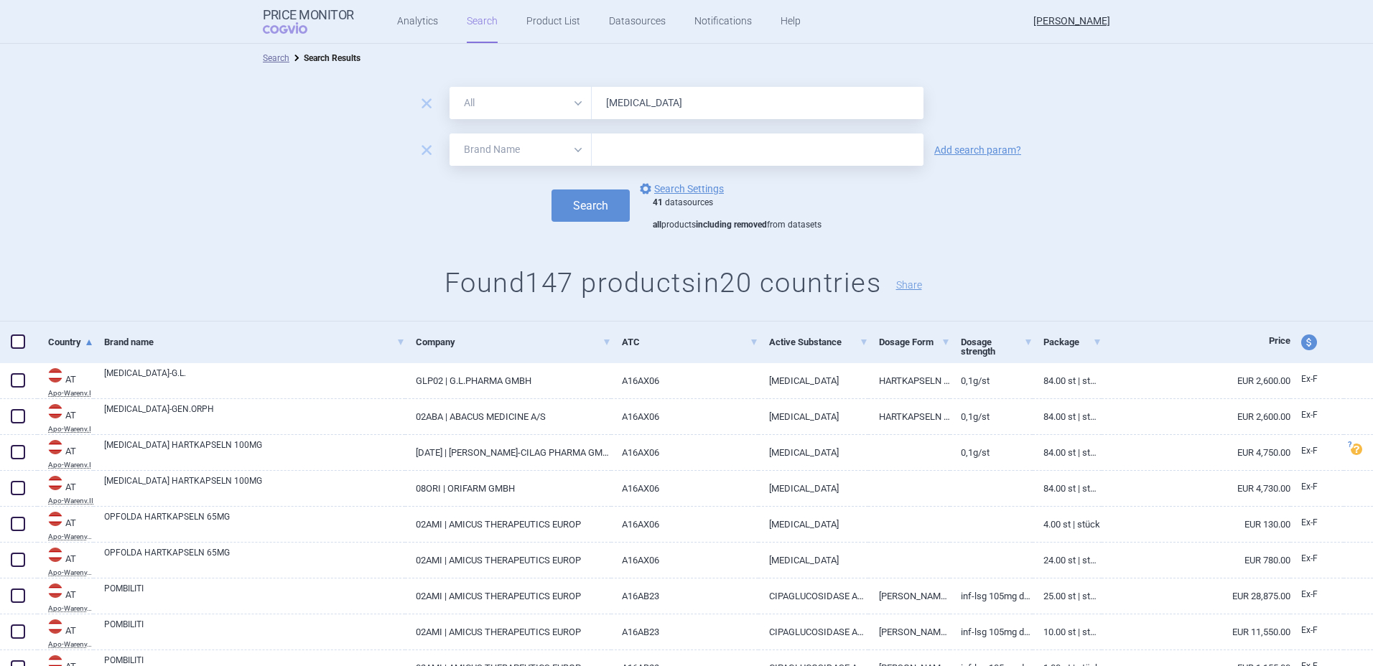
drag, startPoint x: 500, startPoint y: 141, endPoint x: 502, endPoint y: 151, distance: 10.3
click at [500, 149] on select "All Brand Name ATC Company Active Substance Country Newer than" at bounding box center [520, 150] width 142 height 32
select select "mah"
click at [449, 134] on select "All Brand Name ATC Company Active Substance Country Newer than" at bounding box center [520, 150] width 142 height 32
click at [689, 155] on input "text" at bounding box center [758, 150] width 332 height 32
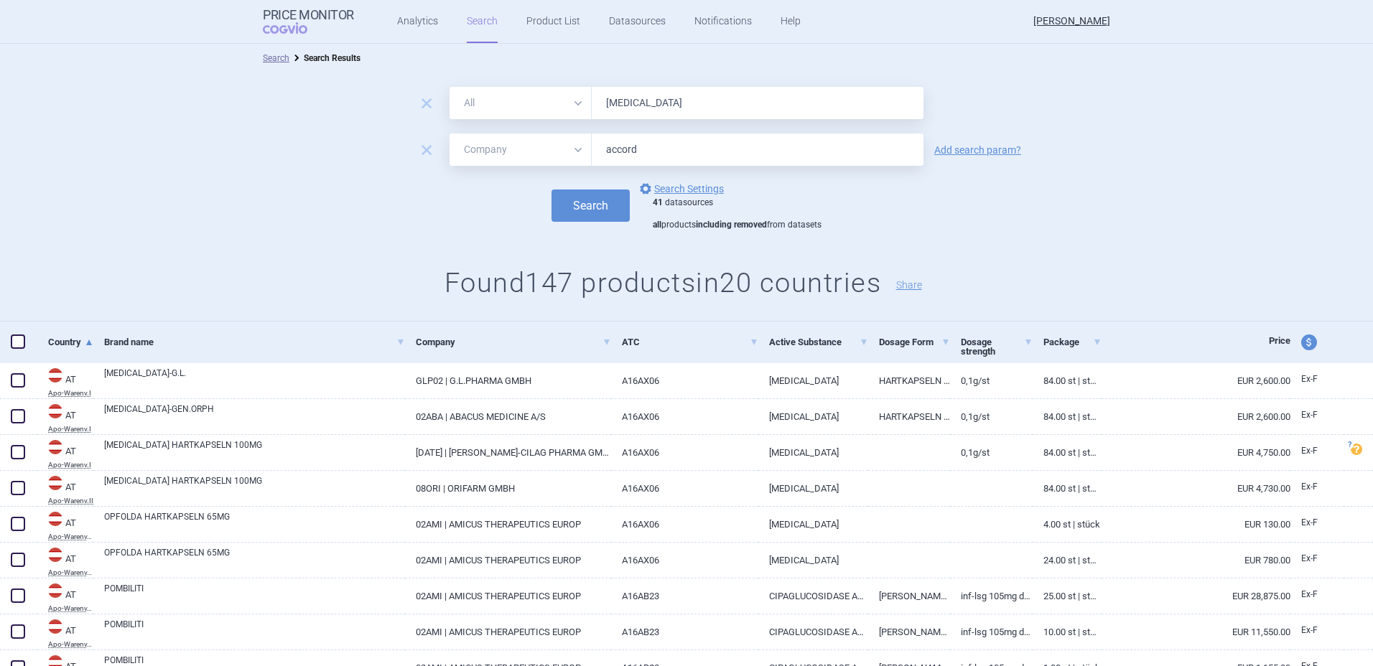
click at [551, 190] on button "Search" at bounding box center [590, 206] width 78 height 32
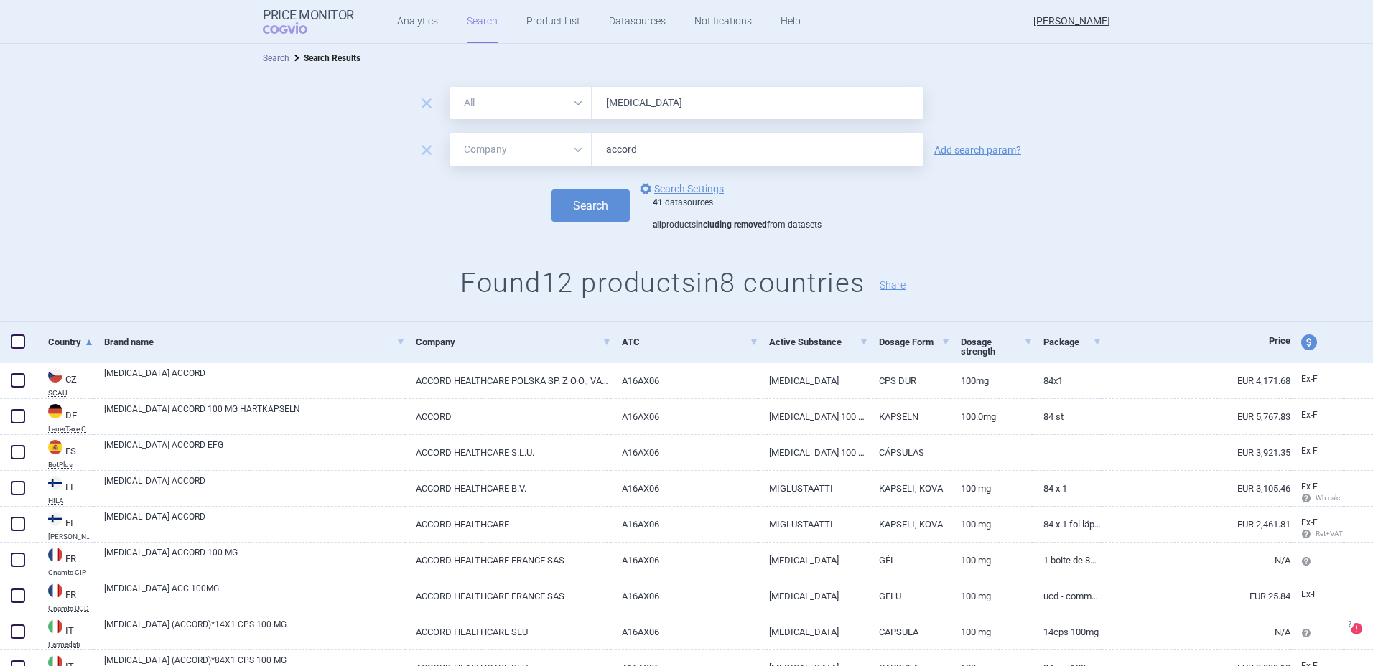
click at [682, 105] on input "[MEDICAL_DATA]" at bounding box center [758, 103] width 332 height 32
drag, startPoint x: 665, startPoint y: 151, endPoint x: 546, endPoint y: 152, distance: 119.9
click at [546, 153] on div "All Brand Name ATC Company Active Substance Country Newer than accord" at bounding box center [686, 150] width 474 height 32
type input "alexion"
click at [551, 190] on button "Search" at bounding box center [590, 206] width 78 height 32
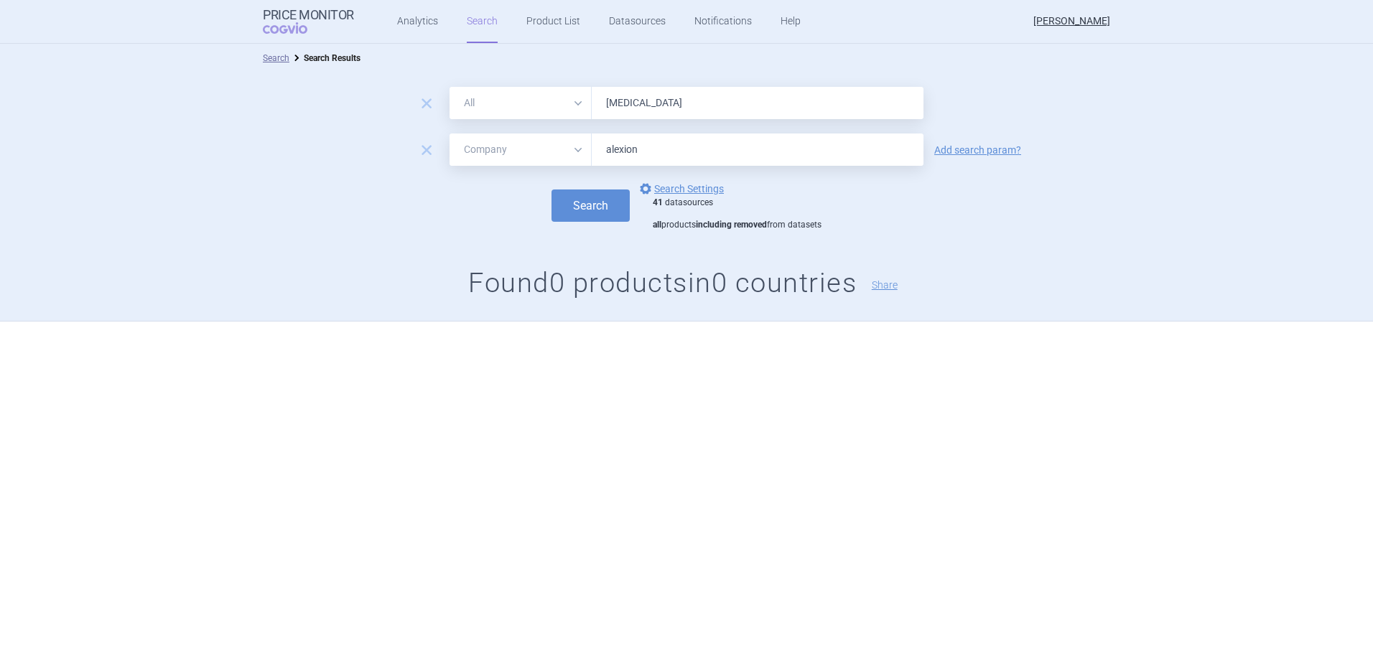
drag, startPoint x: 664, startPoint y: 147, endPoint x: 573, endPoint y: 156, distance: 91.6
click at [573, 155] on div "All Brand Name ATC Company Active Substance Country Newer than [PERSON_NAME]" at bounding box center [686, 150] width 474 height 32
click at [431, 156] on span "remove" at bounding box center [426, 150] width 20 height 20
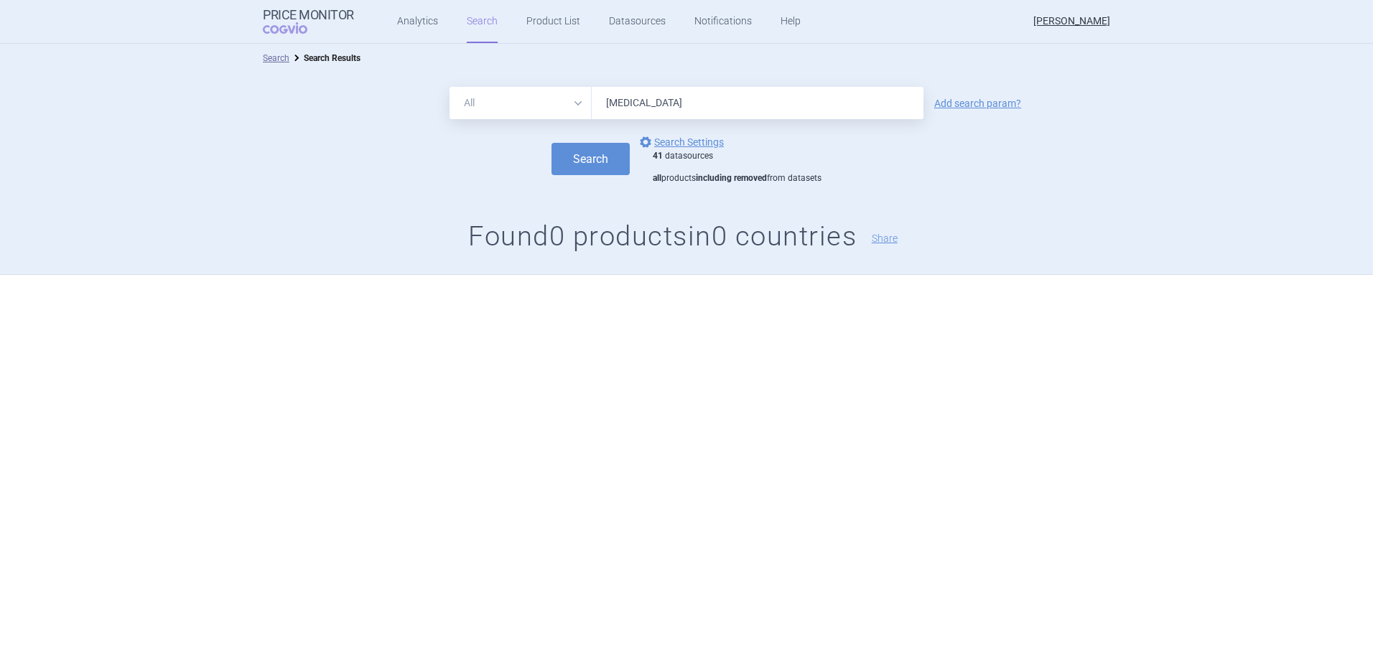
drag, startPoint x: 723, startPoint y: 103, endPoint x: 490, endPoint y: 108, distance: 233.4
click at [490, 108] on div "All Brand Name ATC Company Active Substance Country Newer than [MEDICAL_DATA]" at bounding box center [686, 103] width 474 height 32
type input "[MEDICAL_DATA]"
click at [551, 143] on button "Search" at bounding box center [590, 159] width 78 height 32
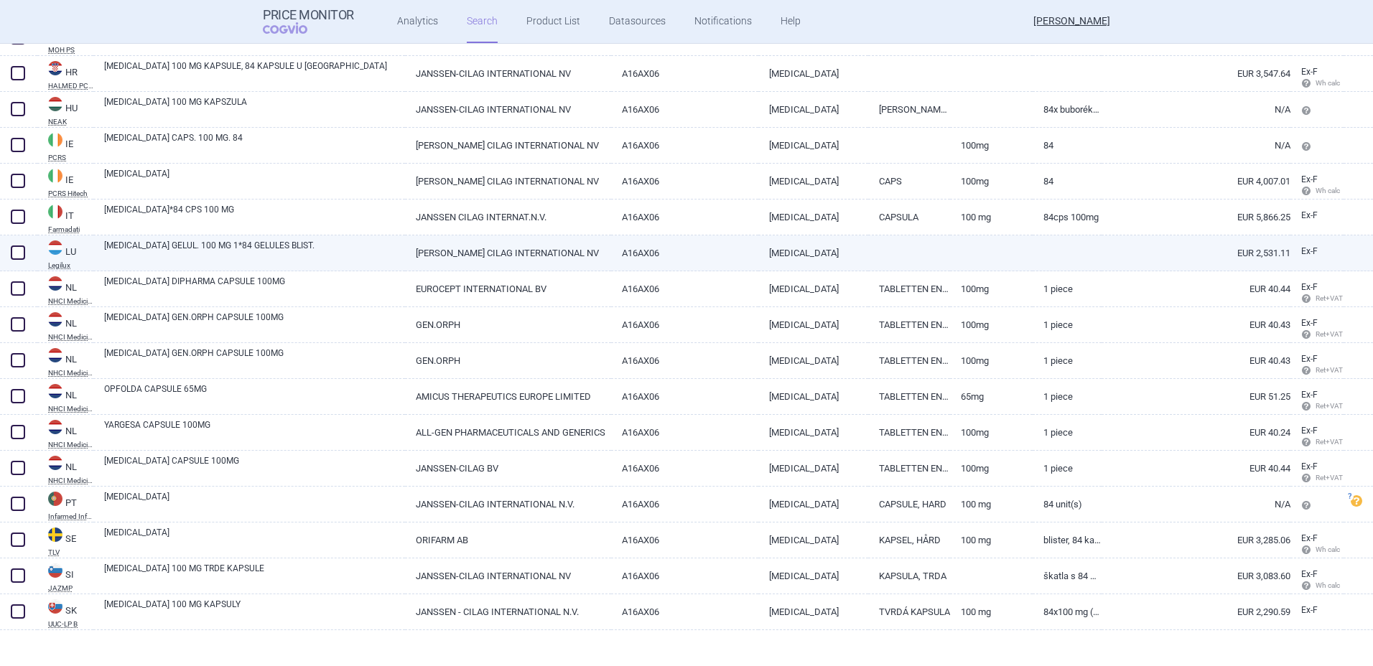
scroll to position [1276, 0]
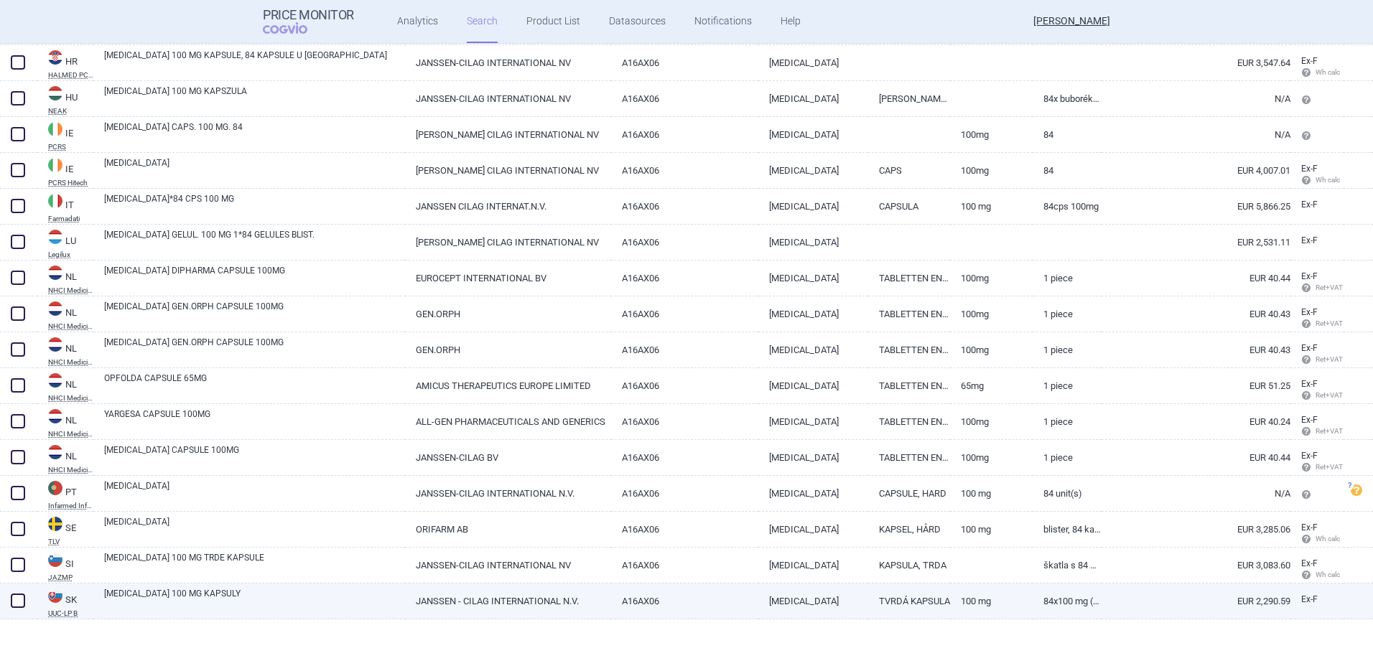
click at [360, 594] on link "[MEDICAL_DATA] 100 MG KAPSULY" at bounding box center [254, 600] width 301 height 26
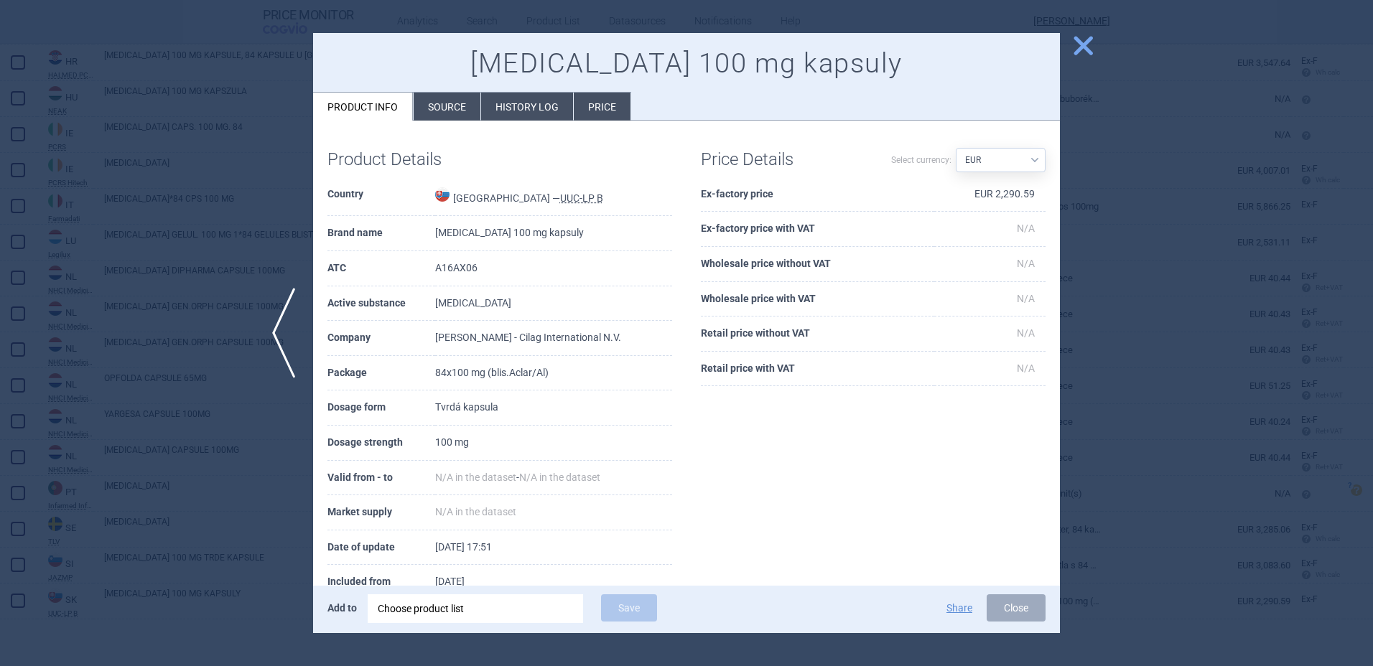
click at [1006, 154] on select "Source AED AUD BGN BHD [PERSON_NAME] BRL CAD CHF CNY COP CZK DKK DZD EUR GBP HU…" at bounding box center [1000, 160] width 90 height 24
select select "CZK"
click at [955, 148] on select "Source AED AUD BGN BHD [PERSON_NAME] BRL CAD CHF CNY COP CZK DKK DZD EUR GBP HU…" at bounding box center [1000, 160] width 90 height 24
